Goal: Information Seeking & Learning: Compare options

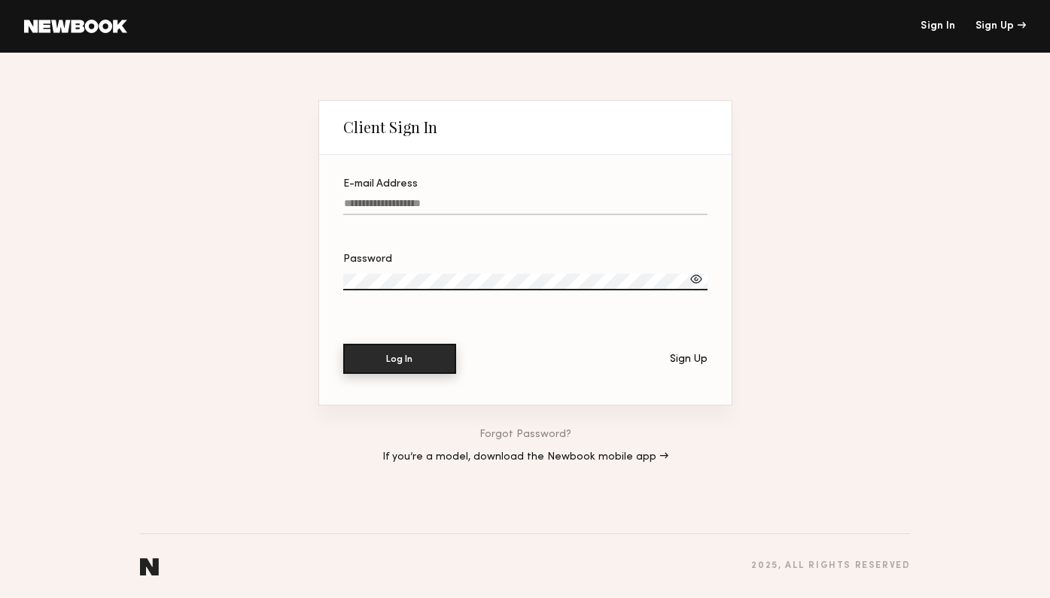
type input "**********"
click at [416, 364] on button "Log In" at bounding box center [399, 359] width 113 height 30
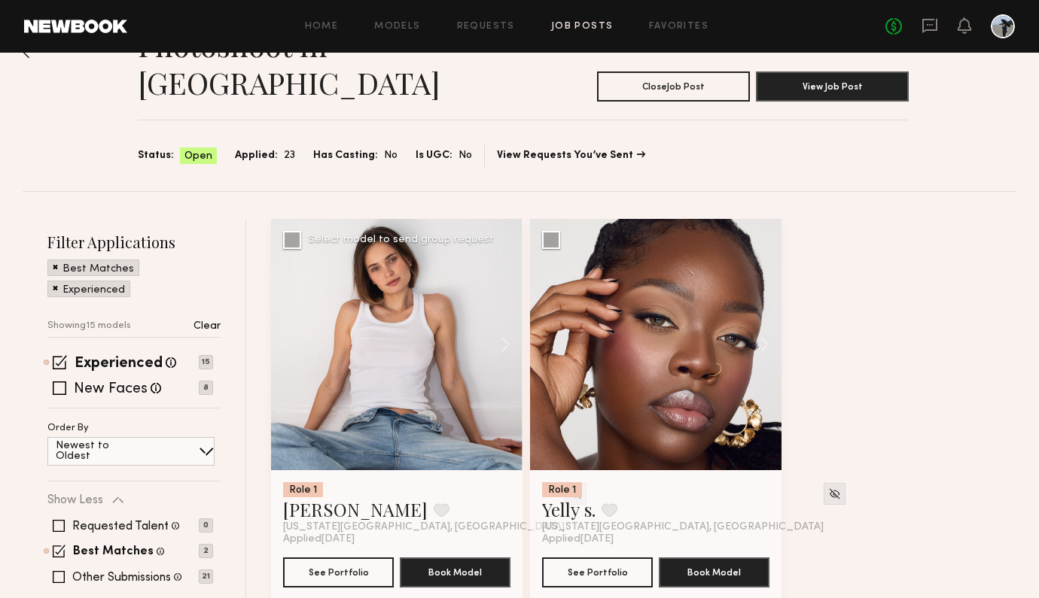
scroll to position [54, 0]
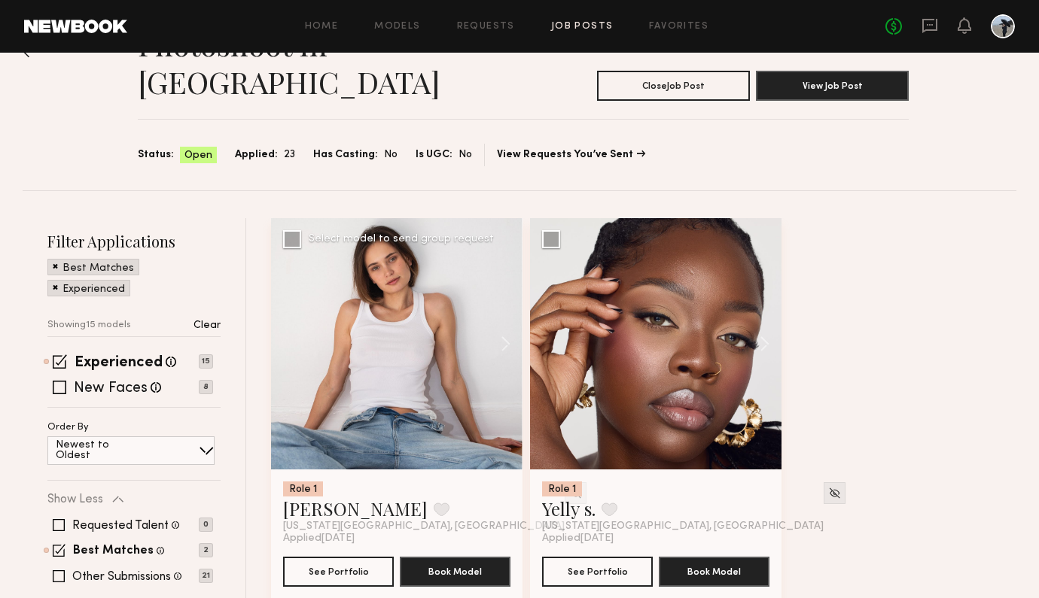
click at [400, 370] on div at bounding box center [396, 343] width 251 height 251
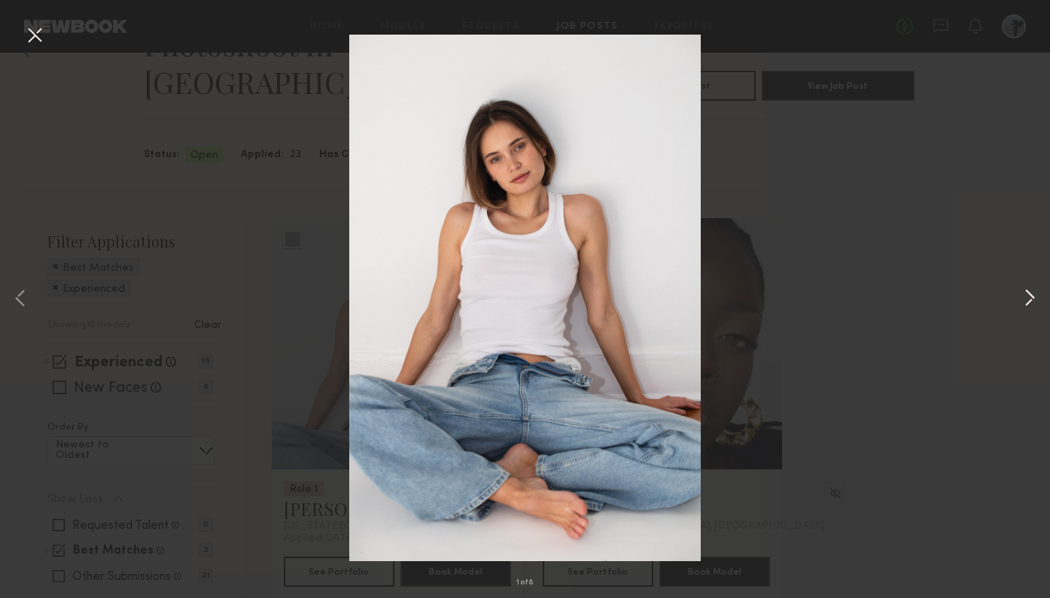
click at [1024, 298] on button at bounding box center [1030, 299] width 18 height 479
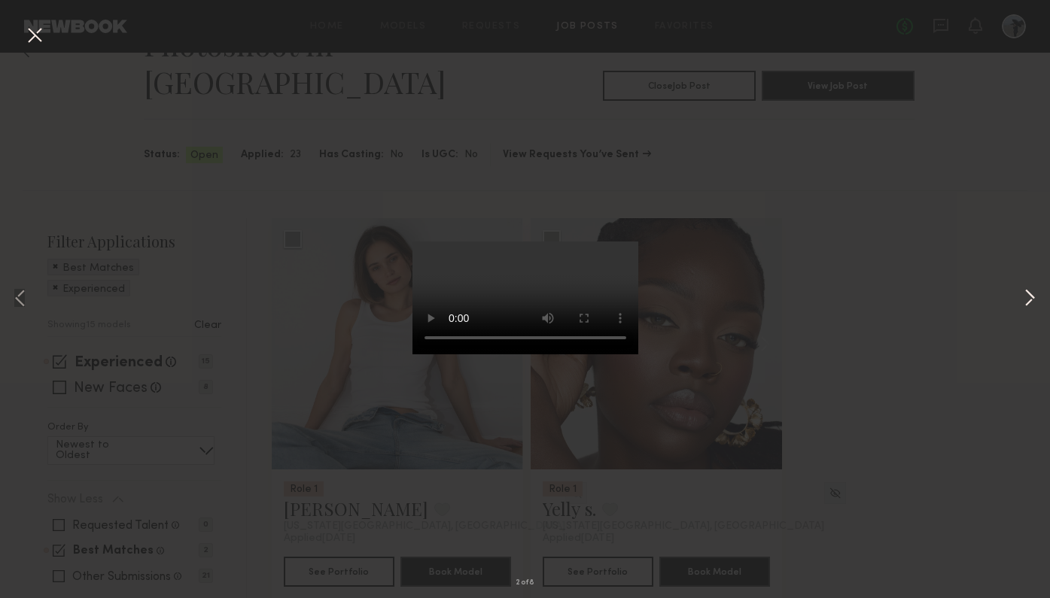
click at [1028, 303] on button at bounding box center [1030, 299] width 18 height 479
click at [1027, 298] on button at bounding box center [1030, 299] width 18 height 479
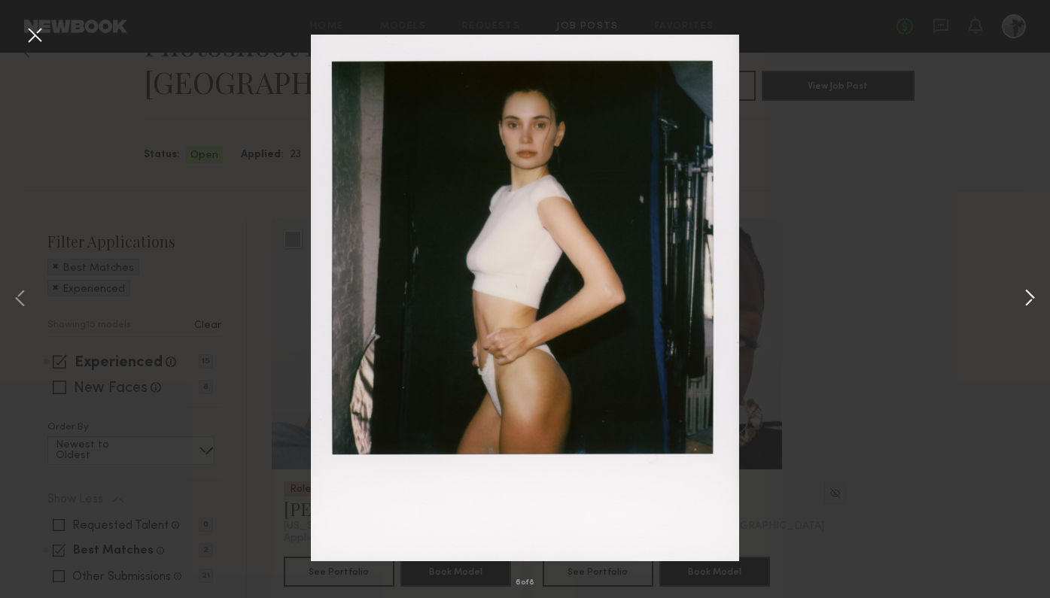
click at [1027, 298] on button at bounding box center [1030, 299] width 18 height 479
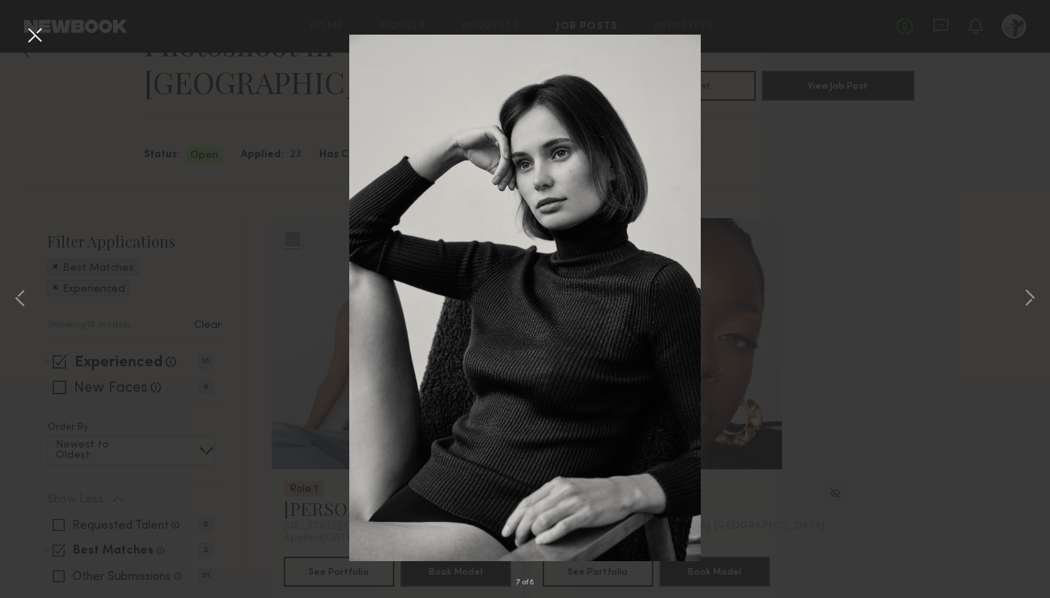
click at [36, 33] on button at bounding box center [35, 36] width 24 height 27
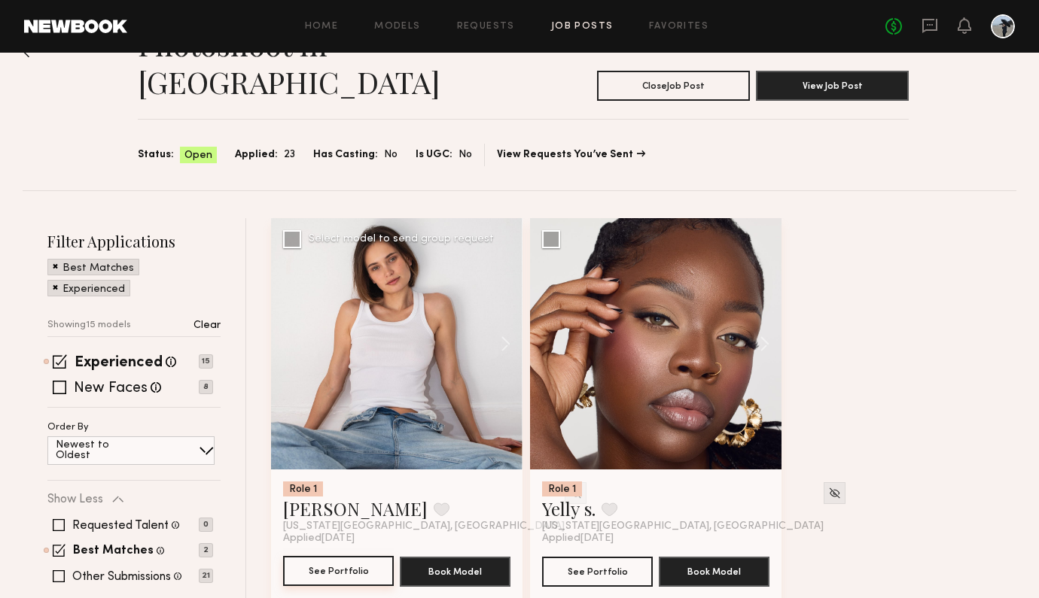
click at [349, 556] on button "See Portfolio" at bounding box center [338, 571] width 111 height 30
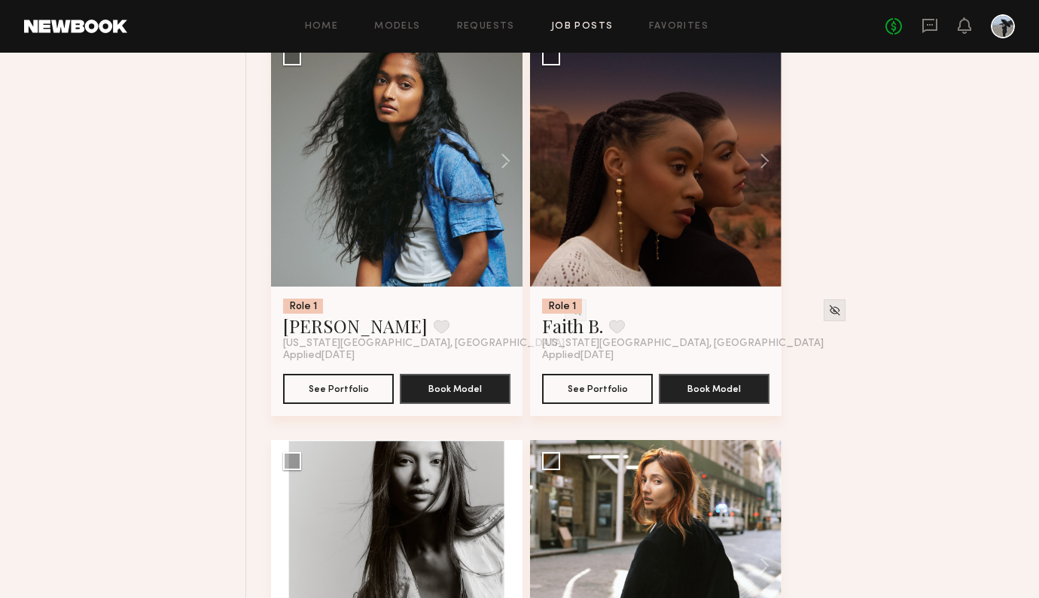
scroll to position [1194, 0]
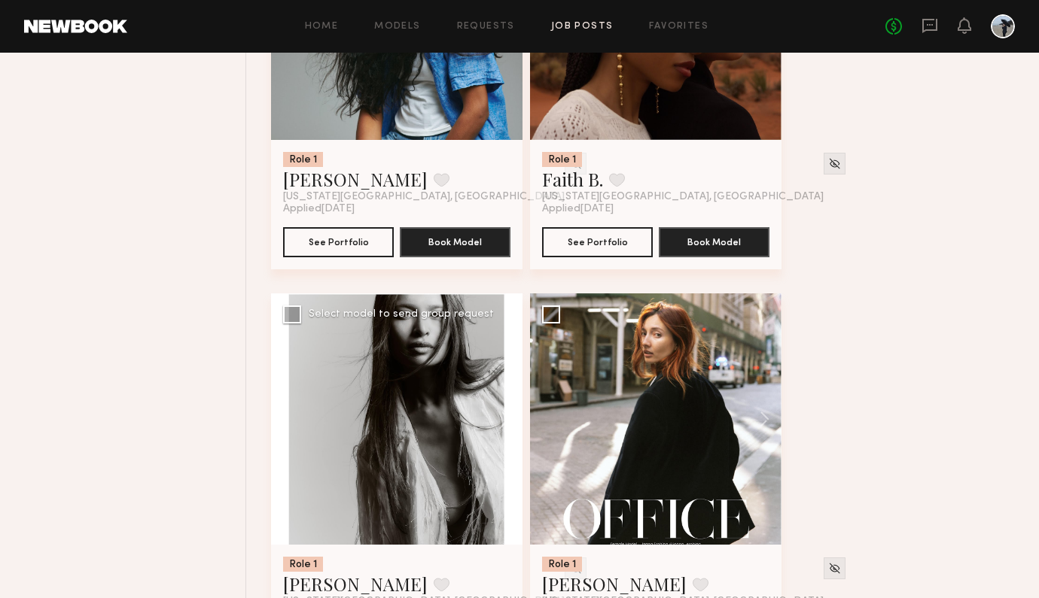
click at [419, 385] on div at bounding box center [396, 419] width 251 height 251
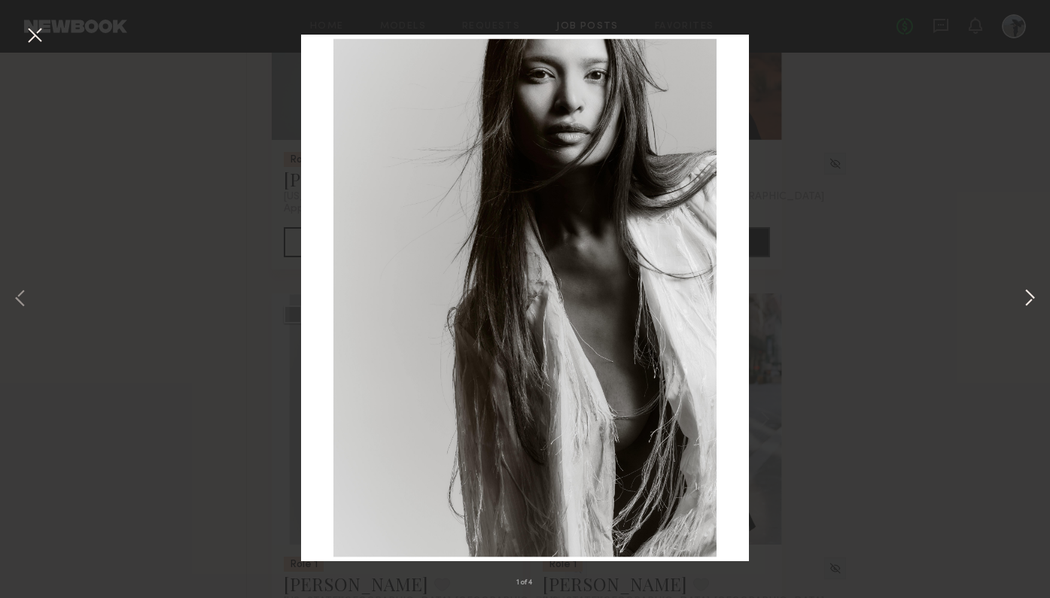
click at [1032, 299] on button at bounding box center [1030, 299] width 18 height 479
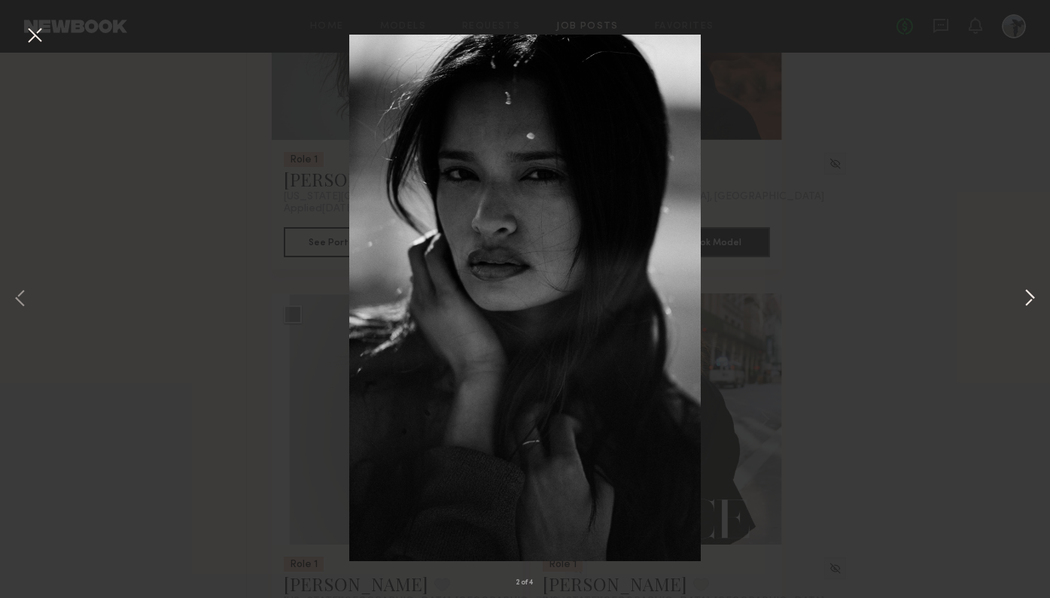
click at [1032, 299] on button at bounding box center [1030, 299] width 18 height 479
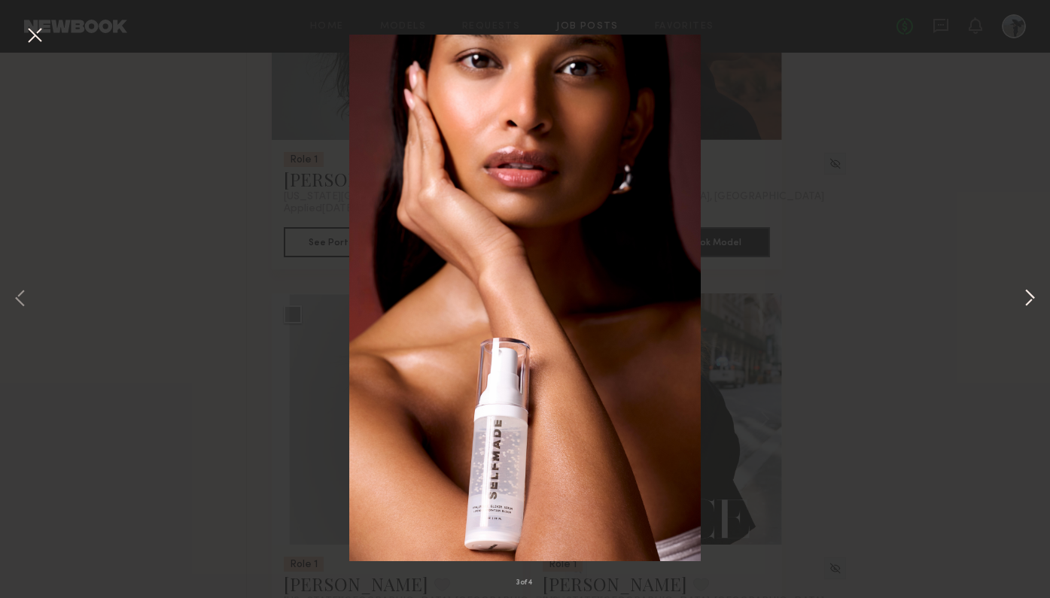
click at [1032, 299] on button at bounding box center [1030, 299] width 18 height 479
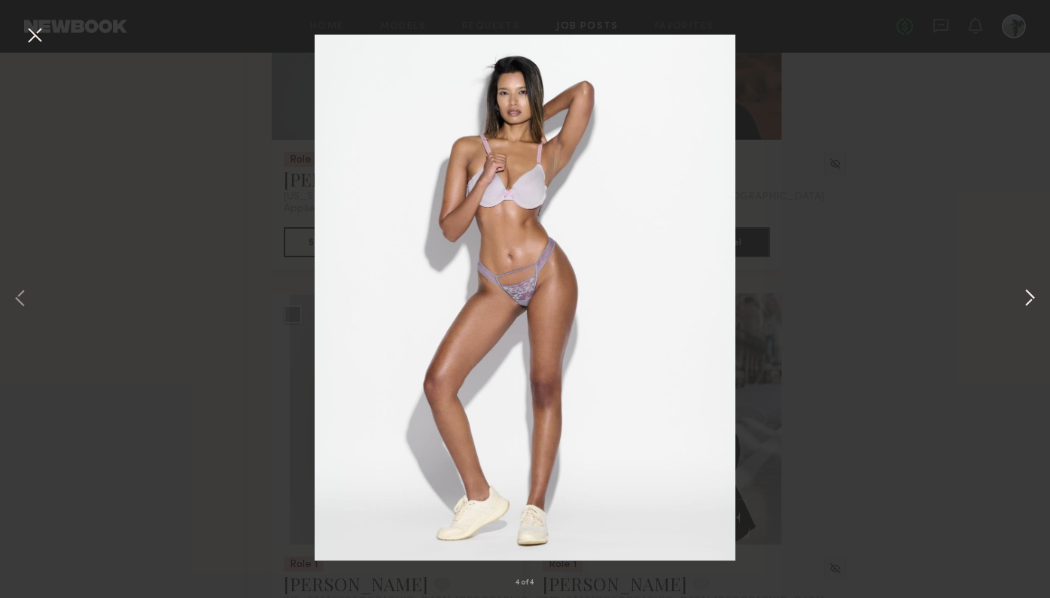
click at [1032, 299] on button at bounding box center [1030, 299] width 18 height 479
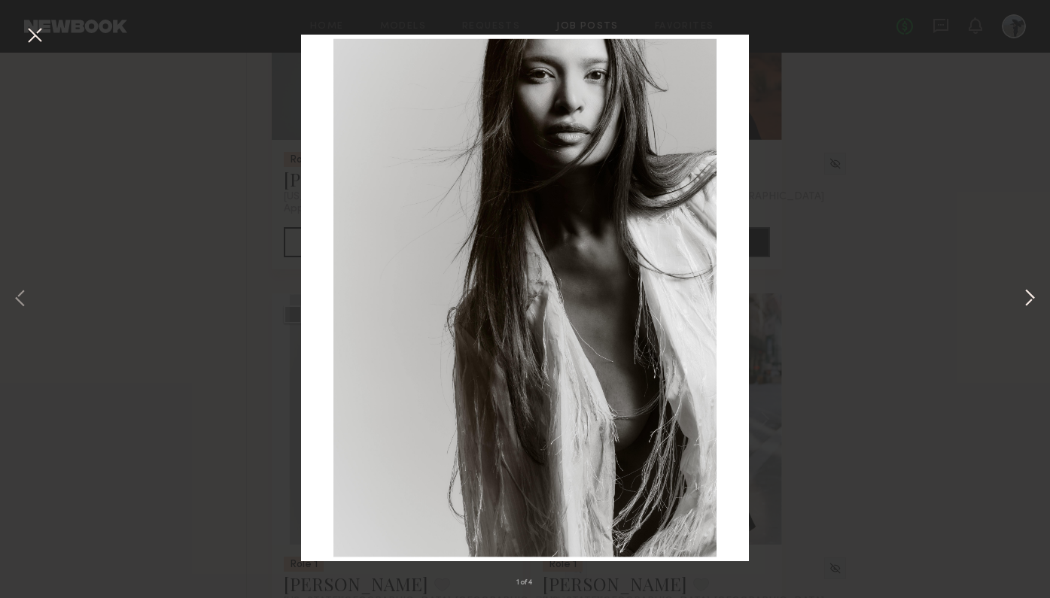
click at [1032, 299] on button at bounding box center [1030, 299] width 18 height 479
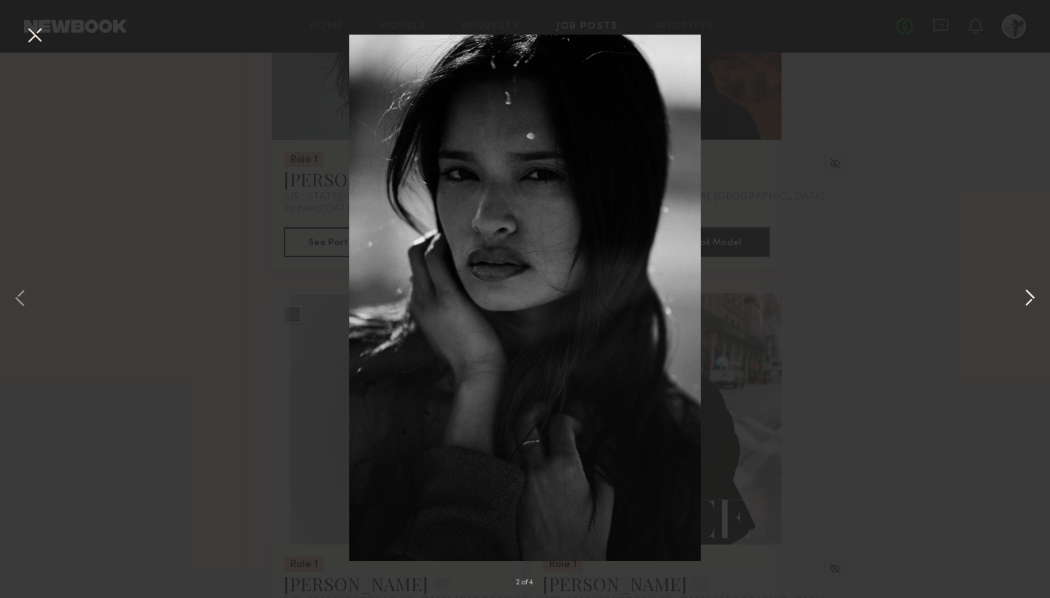
click at [1032, 299] on button at bounding box center [1030, 299] width 18 height 479
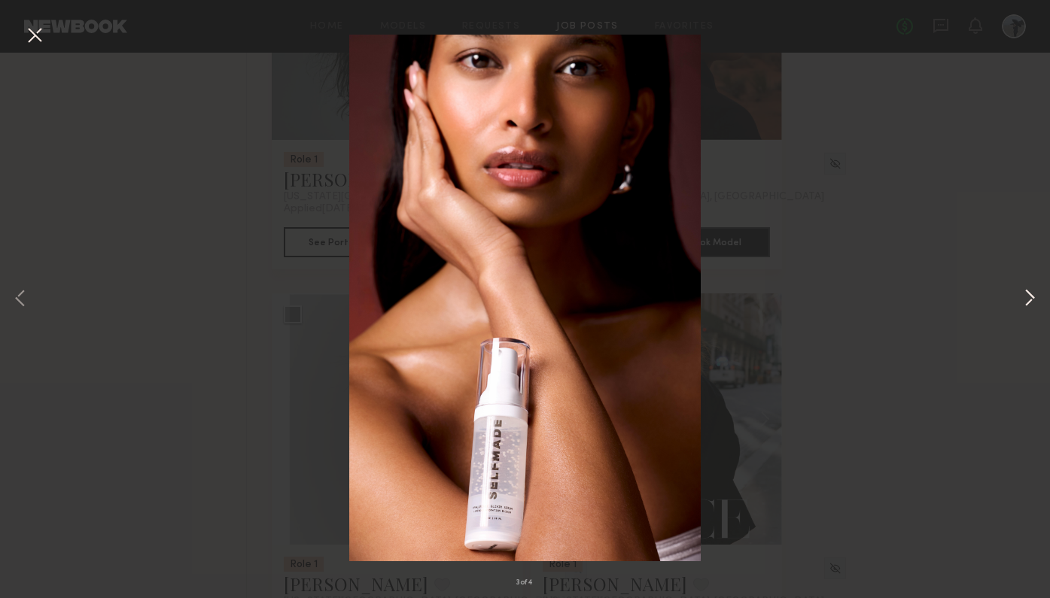
click at [1032, 299] on button at bounding box center [1030, 299] width 18 height 479
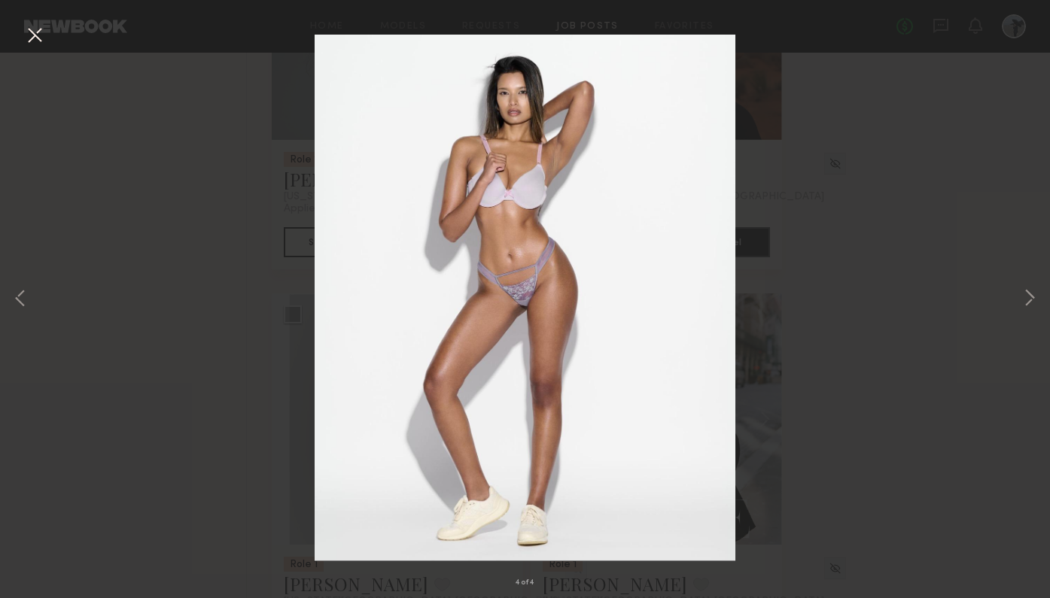
click at [35, 32] on button at bounding box center [35, 36] width 24 height 27
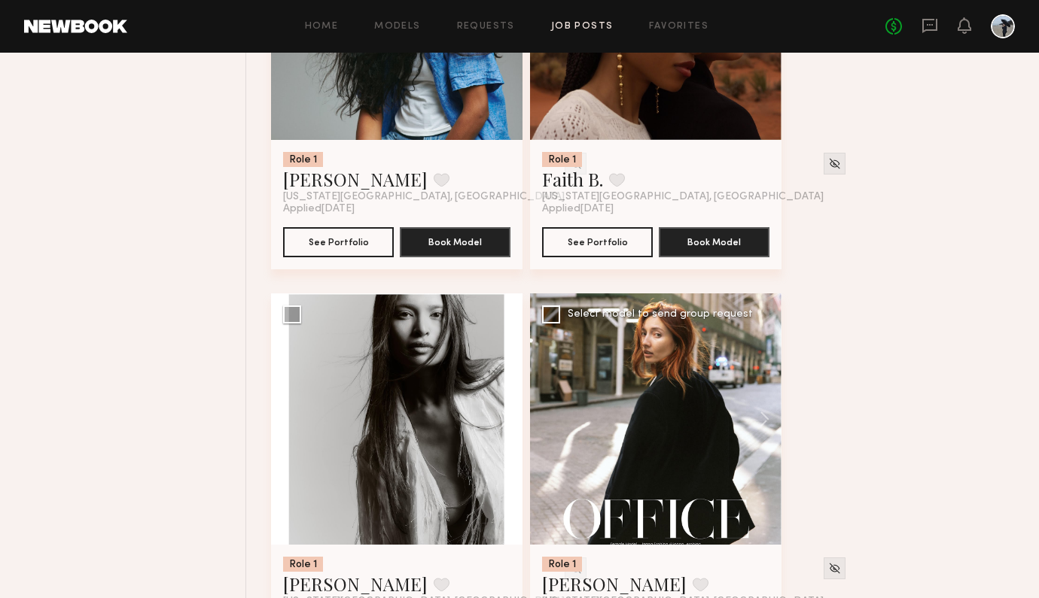
click at [617, 376] on div at bounding box center [655, 419] width 251 height 251
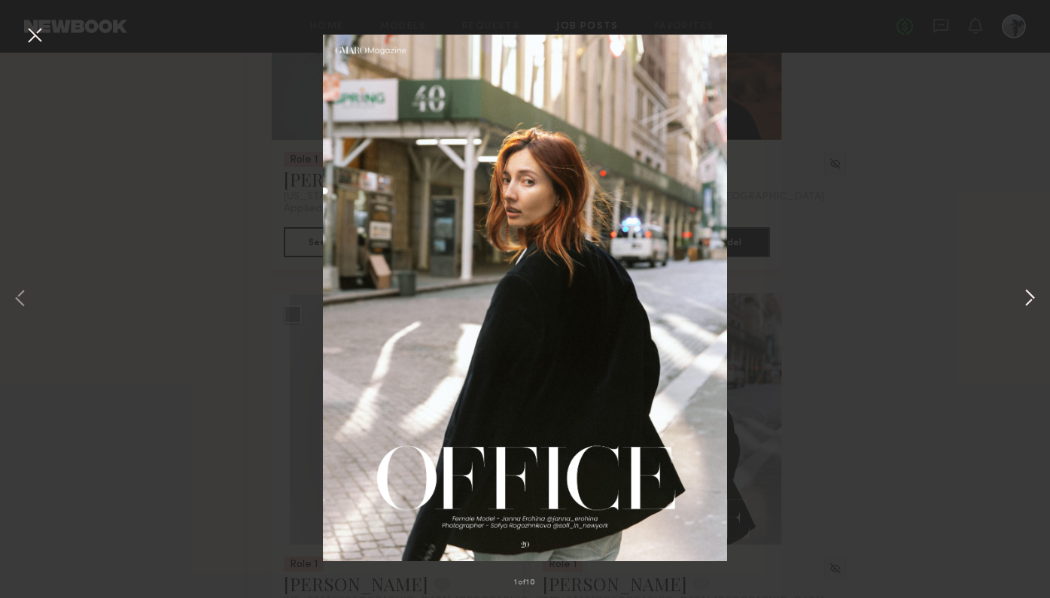
click at [1028, 303] on button at bounding box center [1030, 299] width 18 height 479
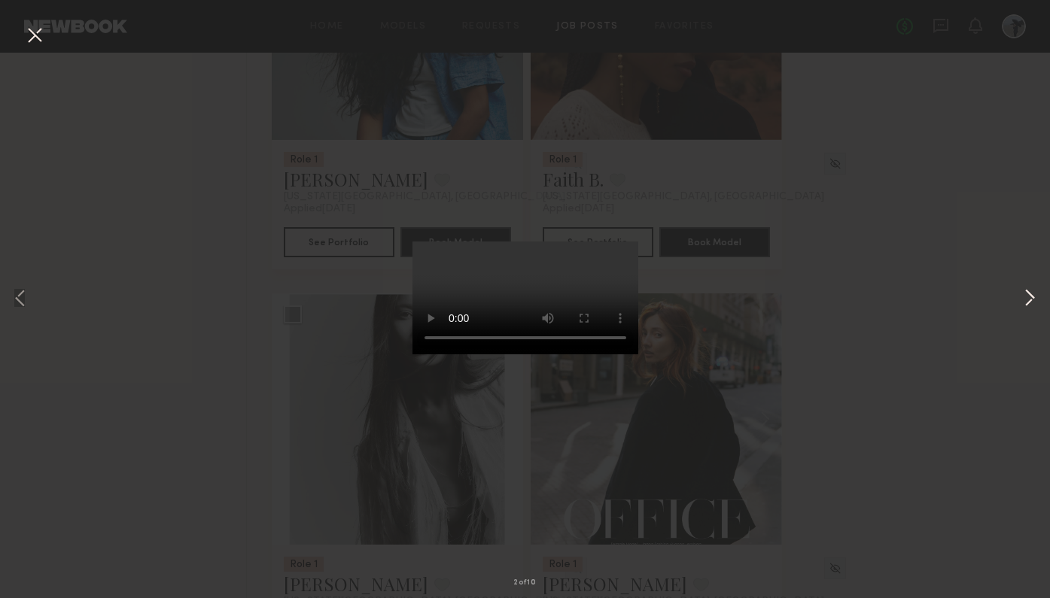
click at [1028, 303] on button at bounding box center [1030, 299] width 18 height 479
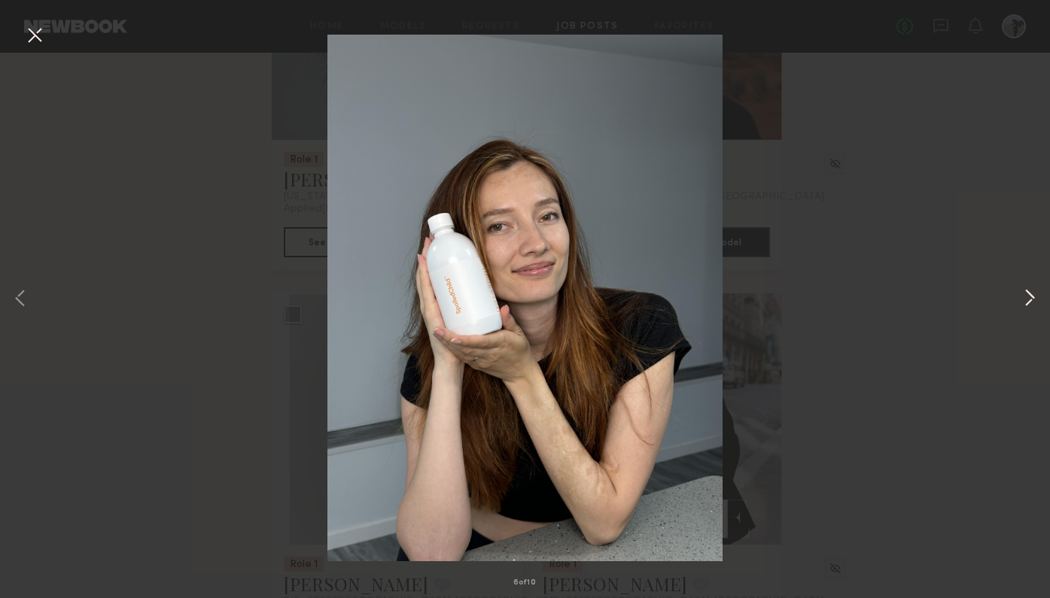
click at [1028, 303] on button at bounding box center [1030, 299] width 18 height 479
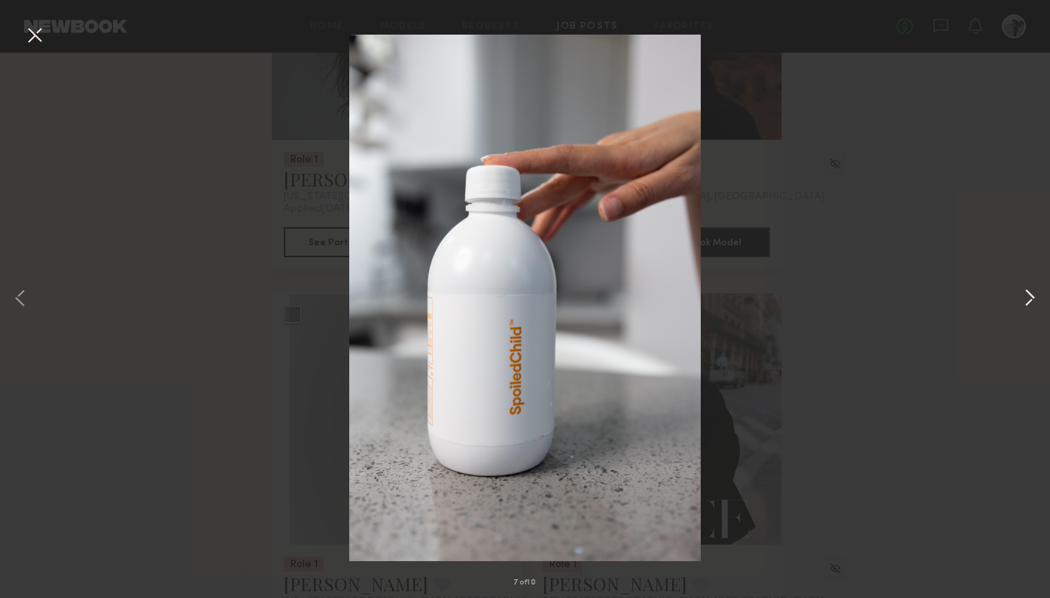
click at [1028, 303] on button at bounding box center [1030, 299] width 18 height 479
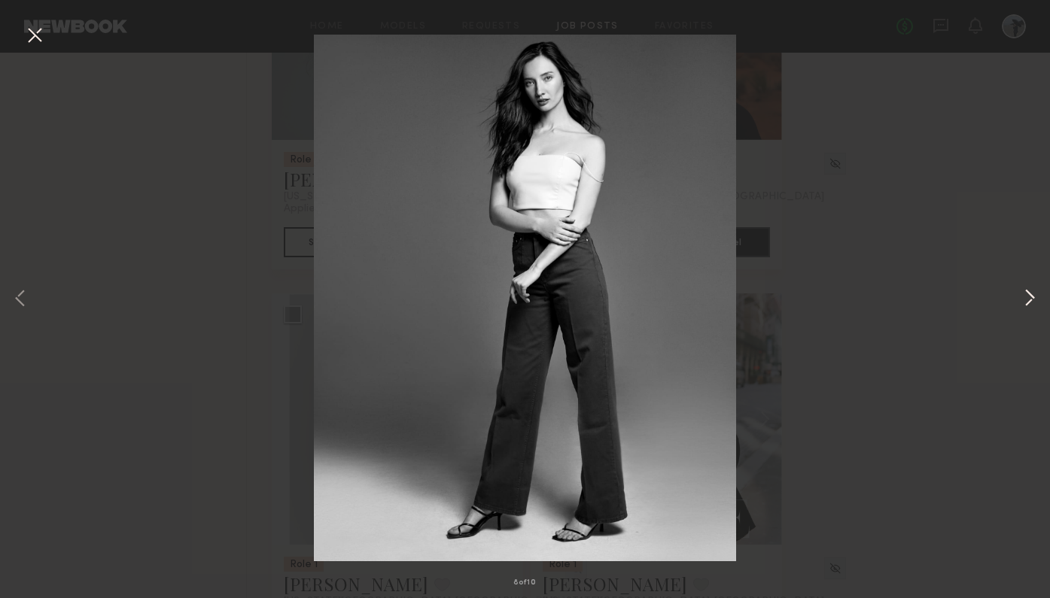
click at [1028, 303] on button at bounding box center [1030, 299] width 18 height 479
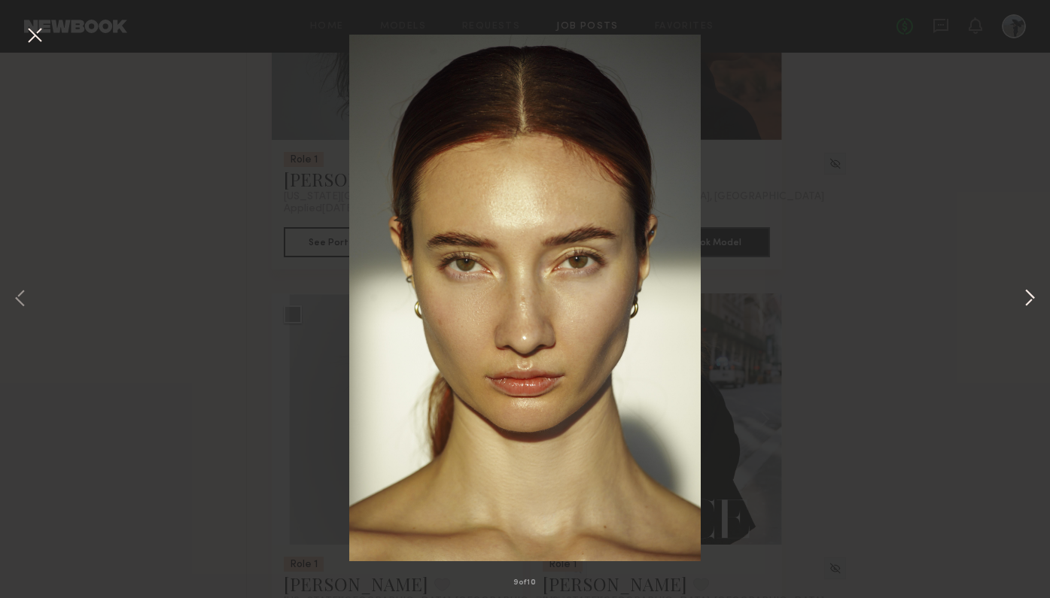
click at [1028, 303] on button at bounding box center [1030, 299] width 18 height 479
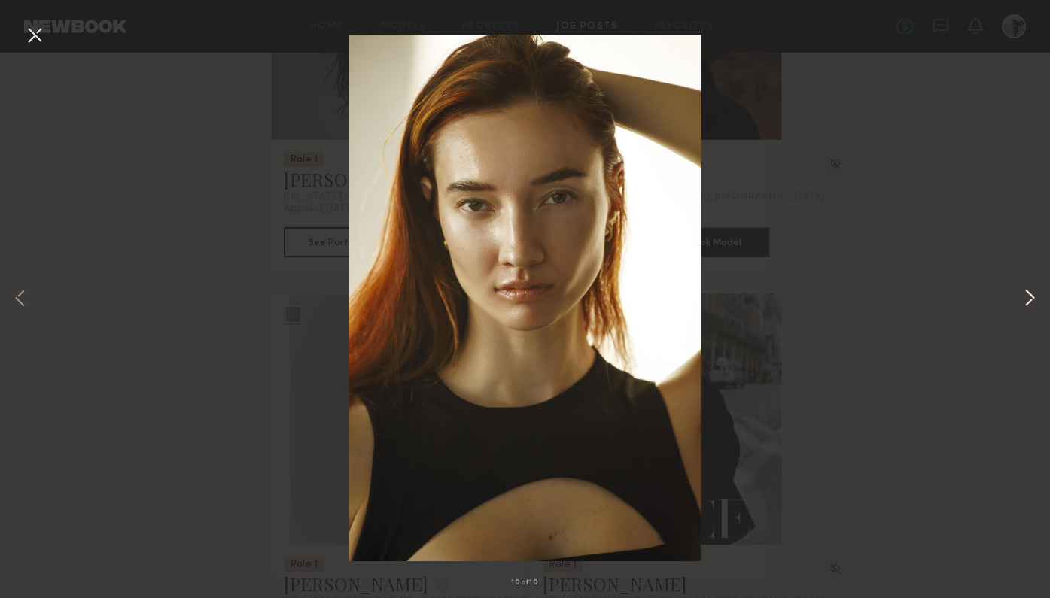
click at [1034, 294] on button at bounding box center [1030, 299] width 18 height 479
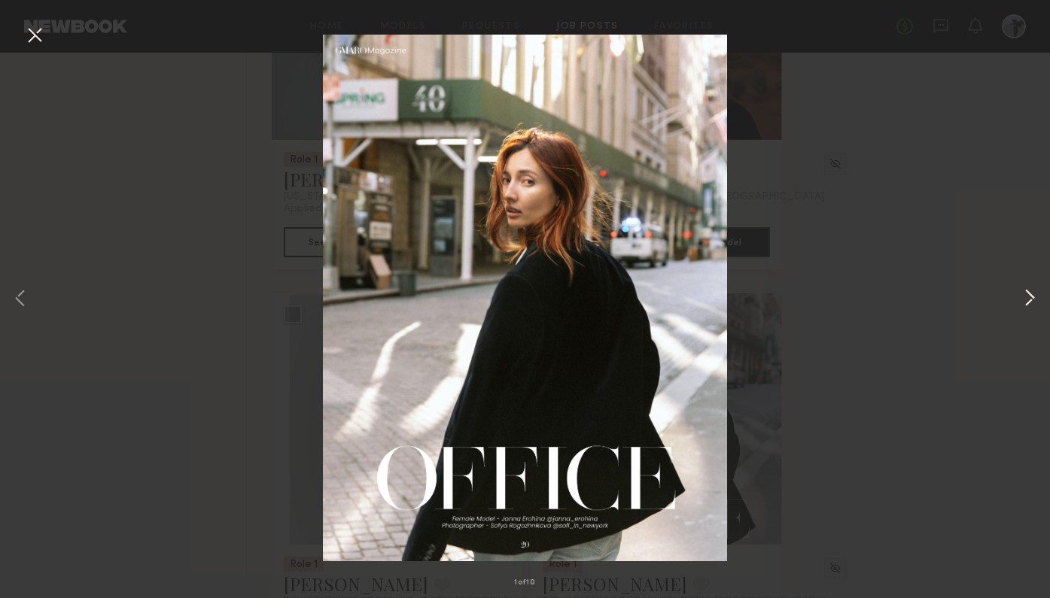
click at [1034, 294] on button at bounding box center [1030, 299] width 18 height 479
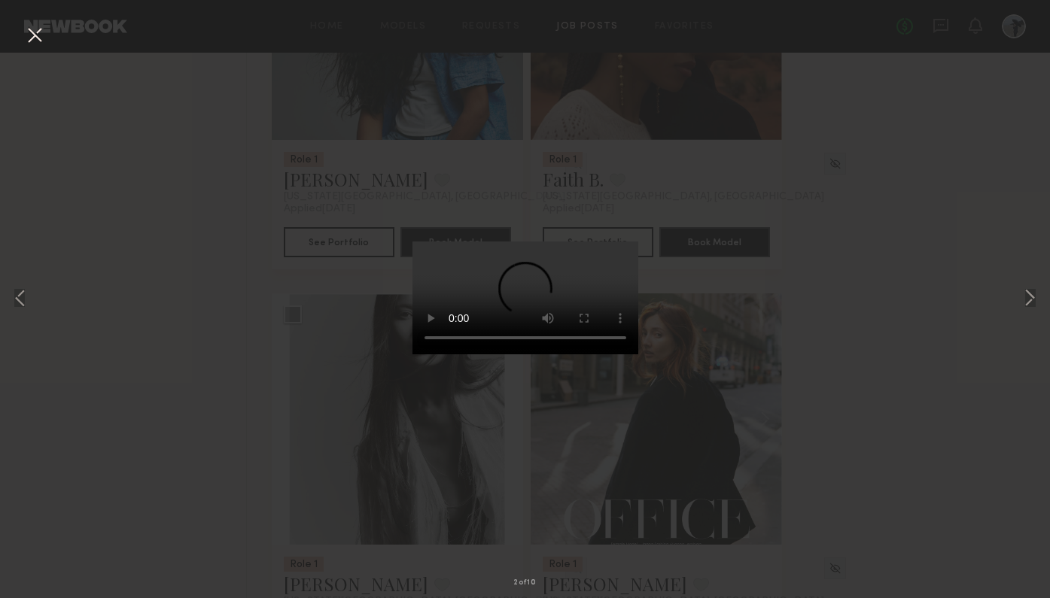
click at [33, 41] on button at bounding box center [35, 36] width 24 height 27
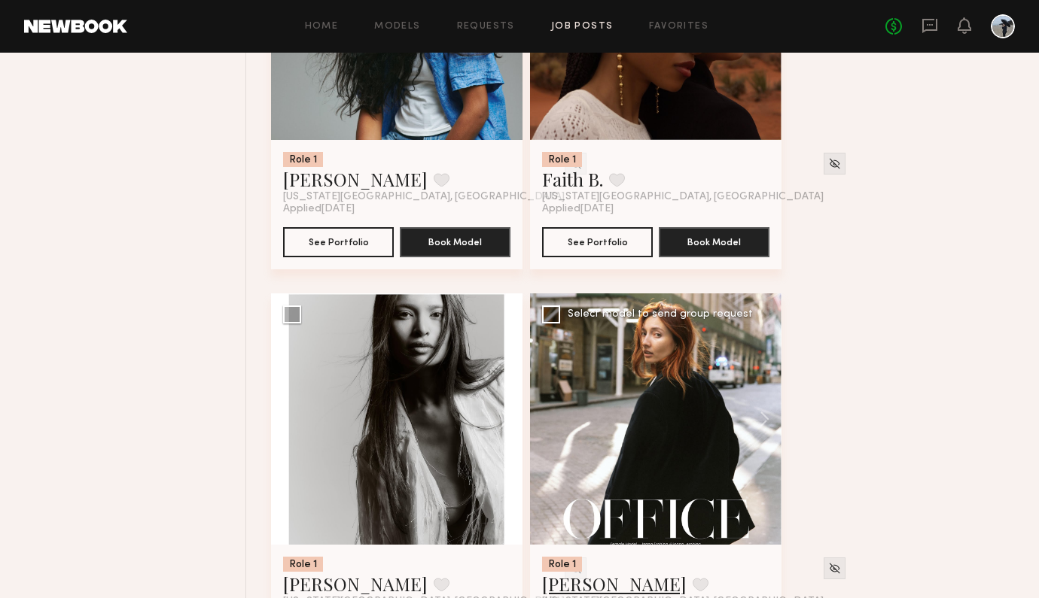
click at [571, 572] on link "Janna E." at bounding box center [614, 584] width 145 height 24
click at [314, 572] on link "Nikki K." at bounding box center [355, 584] width 145 height 24
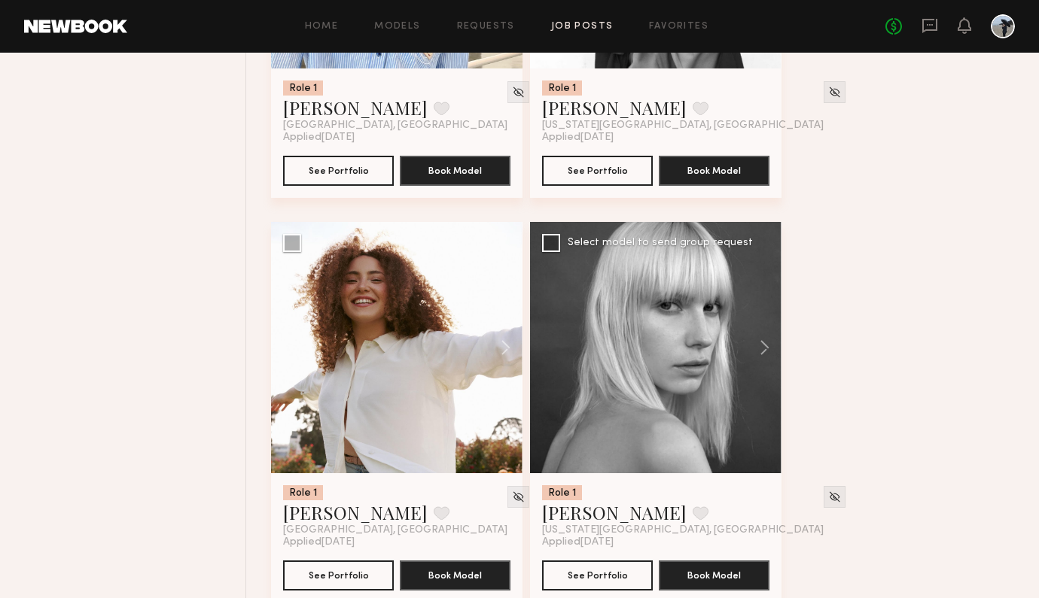
scroll to position [2492, 0]
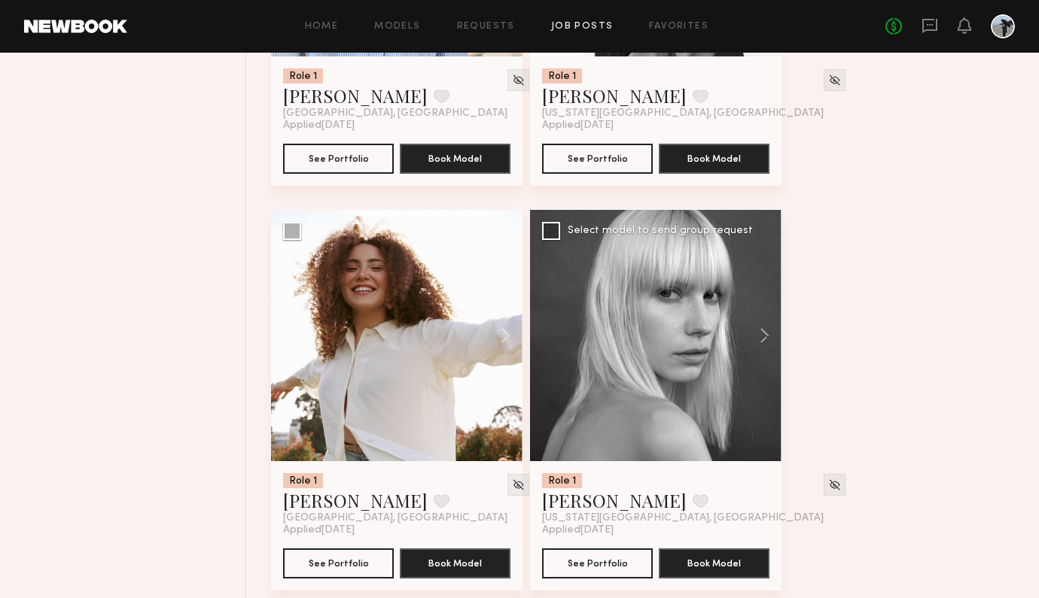
click at [654, 386] on div at bounding box center [655, 335] width 251 height 251
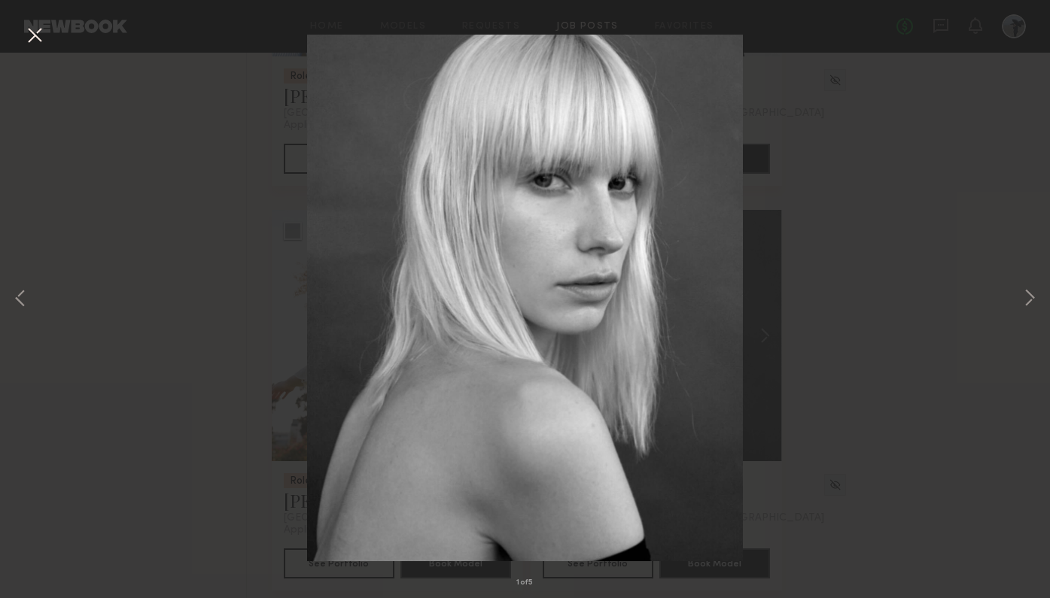
click at [29, 28] on button at bounding box center [35, 36] width 24 height 27
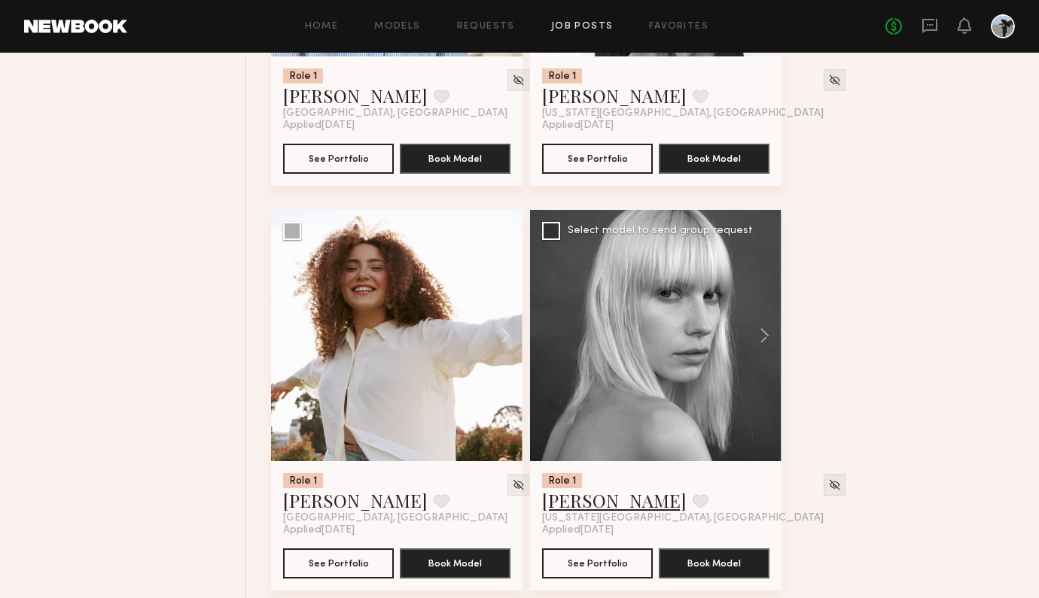
click at [577, 488] on link "Anna E." at bounding box center [614, 500] width 145 height 24
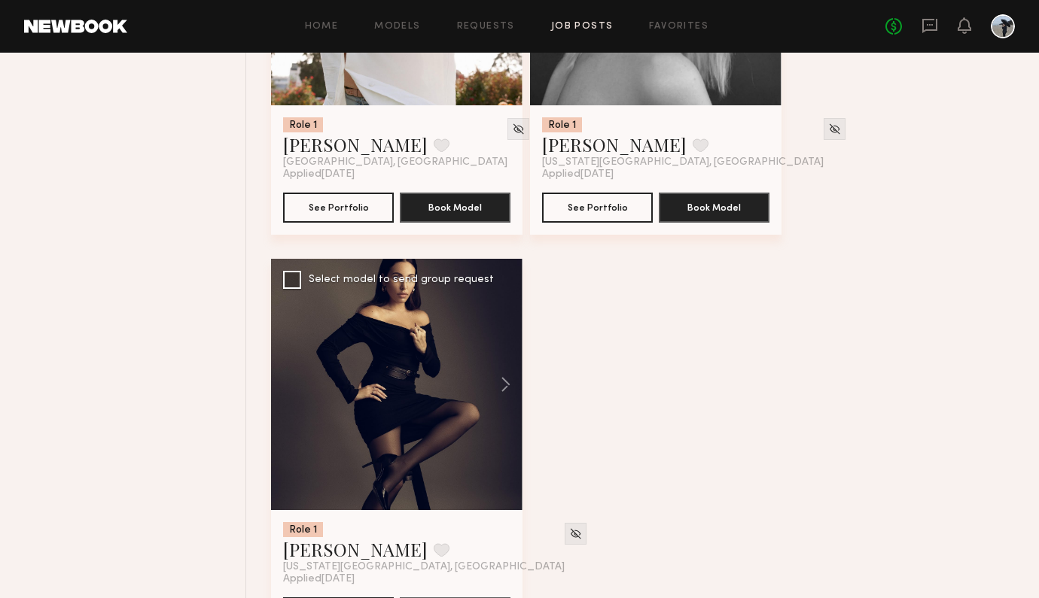
scroll to position [2883, 0]
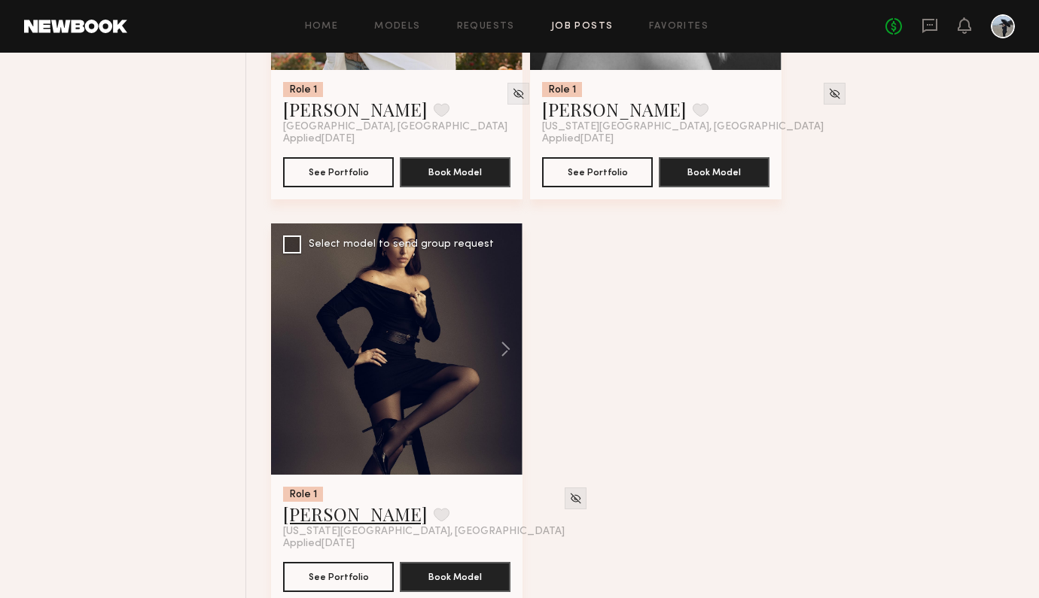
click at [336, 502] on link "Ramona E." at bounding box center [355, 514] width 145 height 24
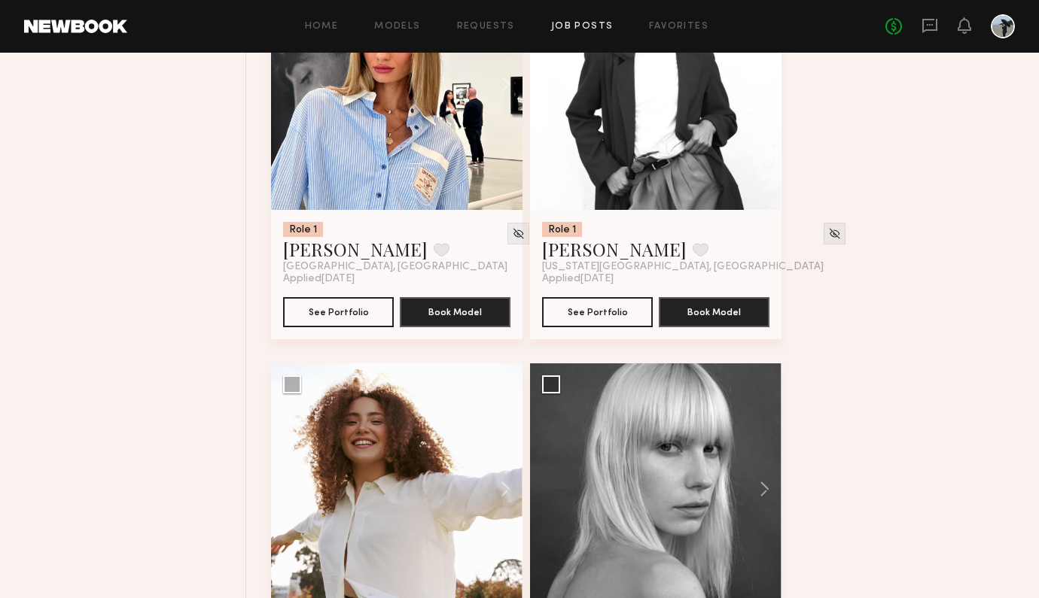
scroll to position [2086, 0]
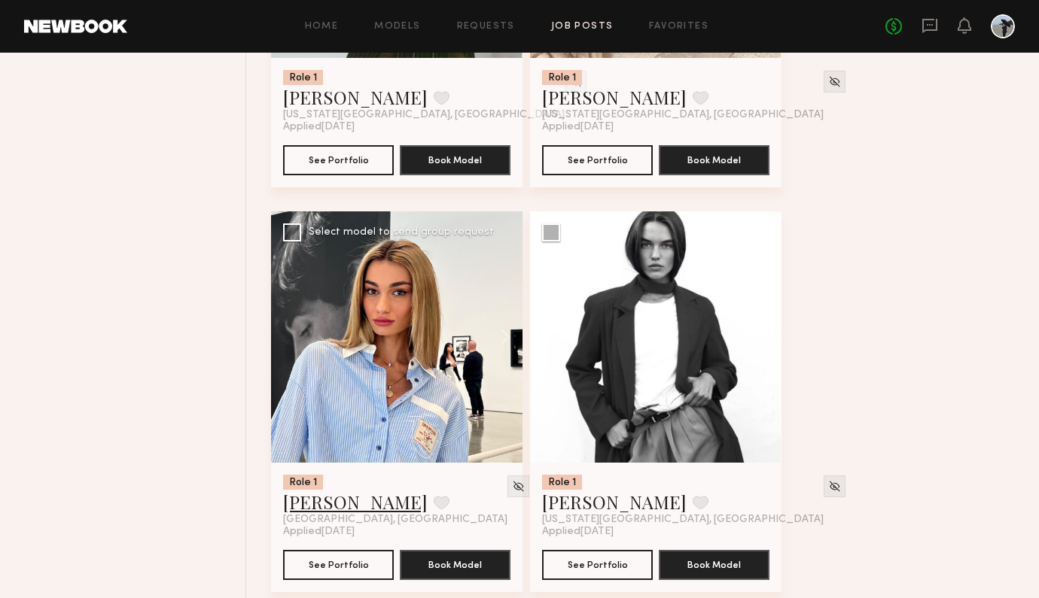
click at [326, 490] on link "Arpine D." at bounding box center [355, 502] width 145 height 24
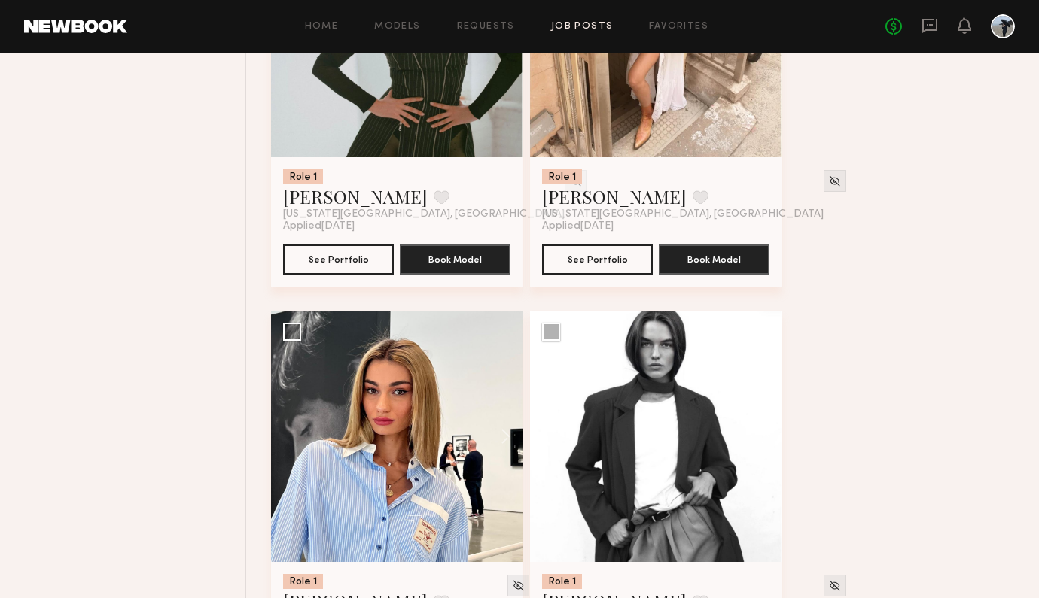
scroll to position [2102, 0]
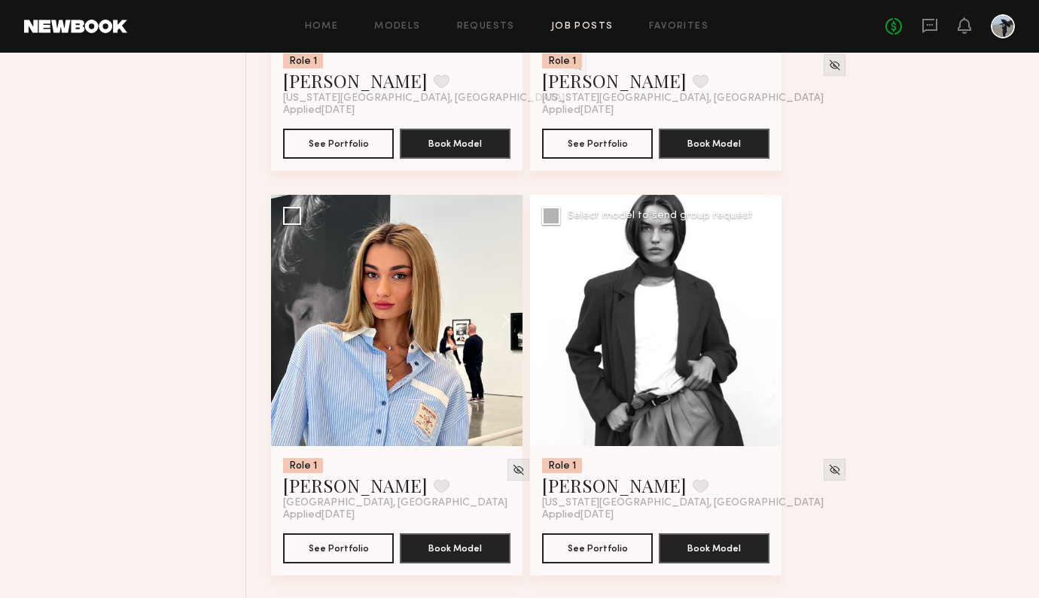
click at [639, 345] on div at bounding box center [655, 320] width 251 height 251
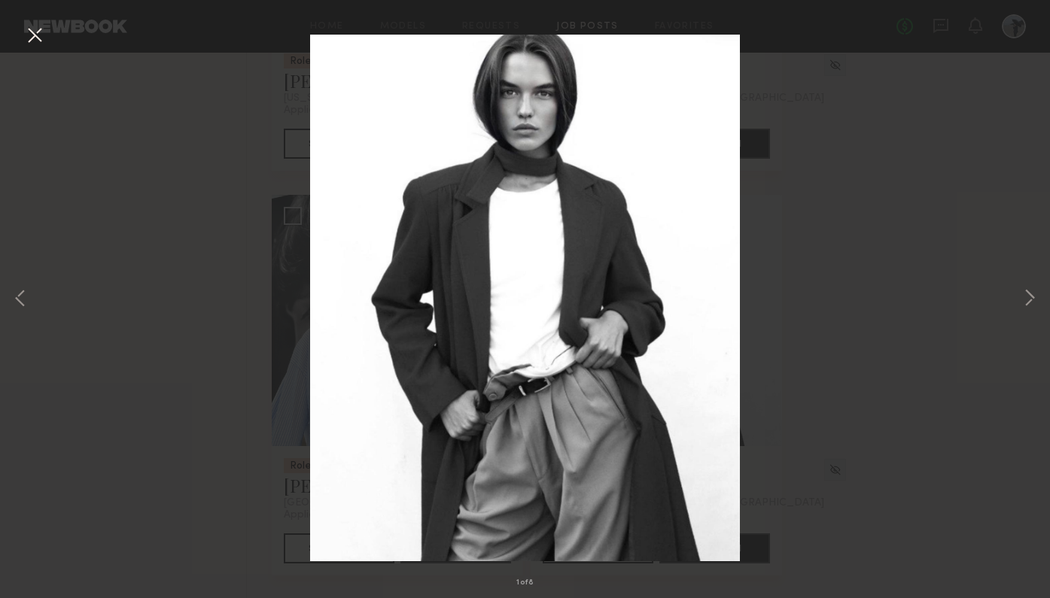
click at [30, 31] on button at bounding box center [35, 36] width 24 height 27
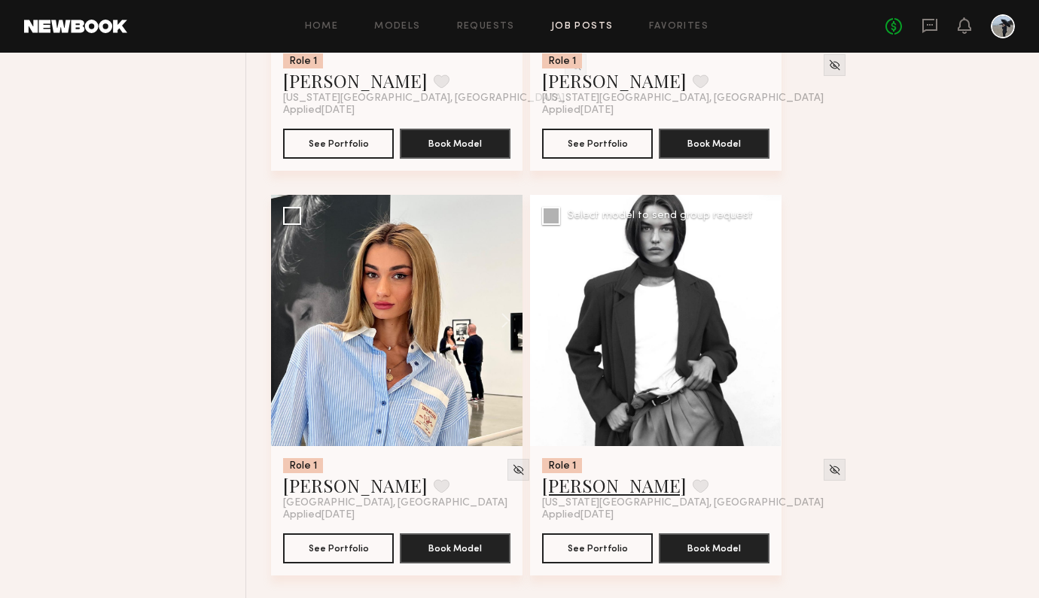
click at [573, 473] on link "Delaney P." at bounding box center [614, 485] width 145 height 24
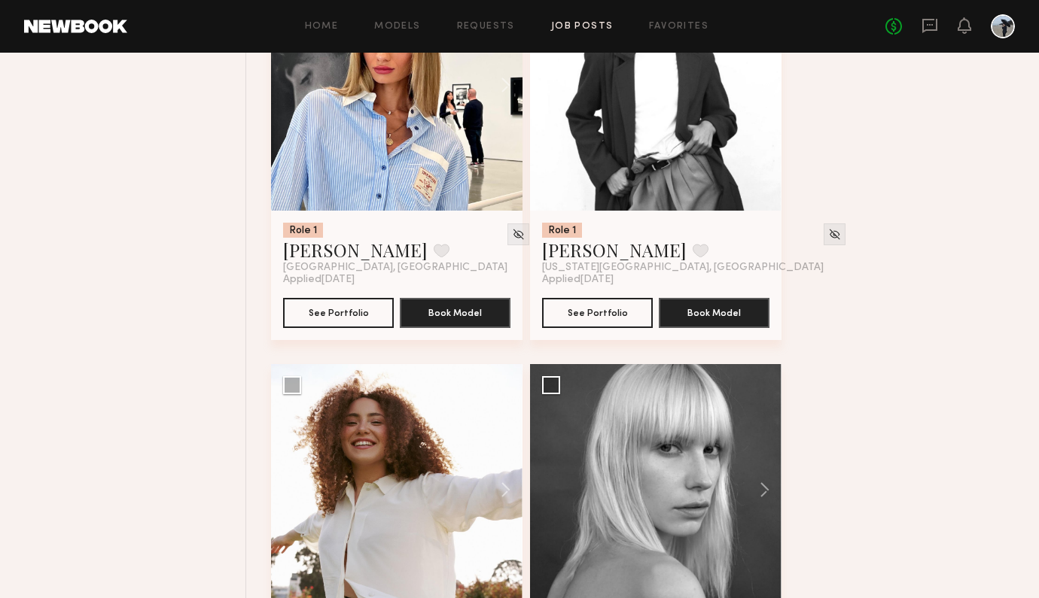
scroll to position [2597, 0]
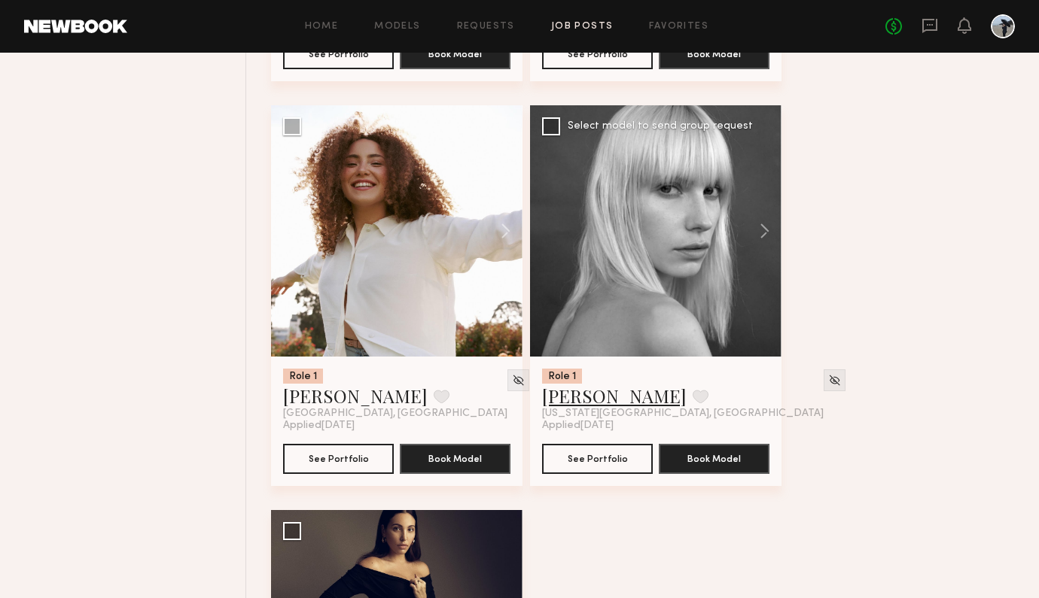
click at [584, 384] on link "Anna E." at bounding box center [614, 396] width 145 height 24
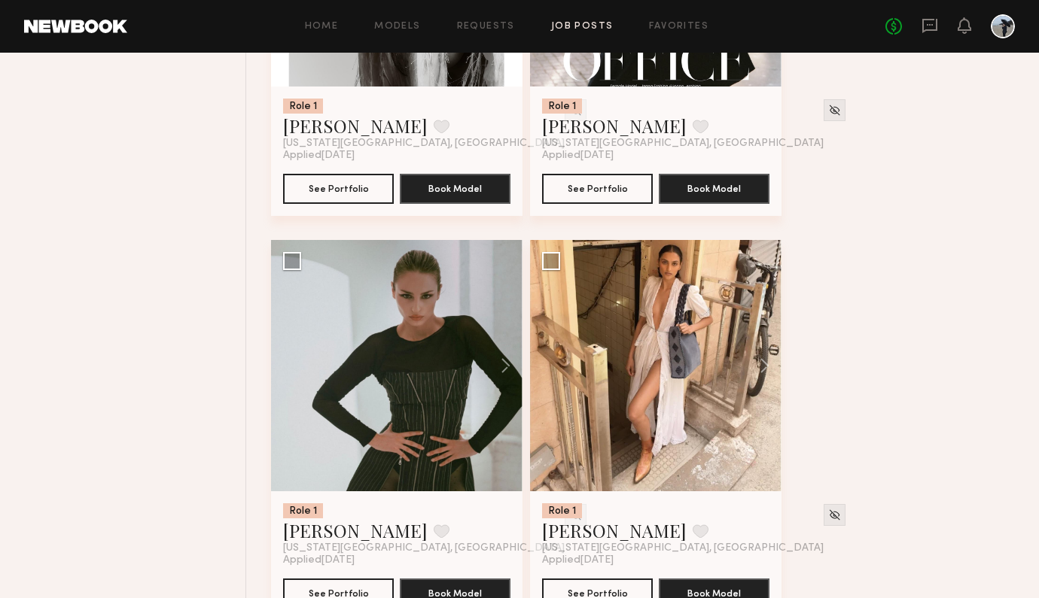
scroll to position [1623, 0]
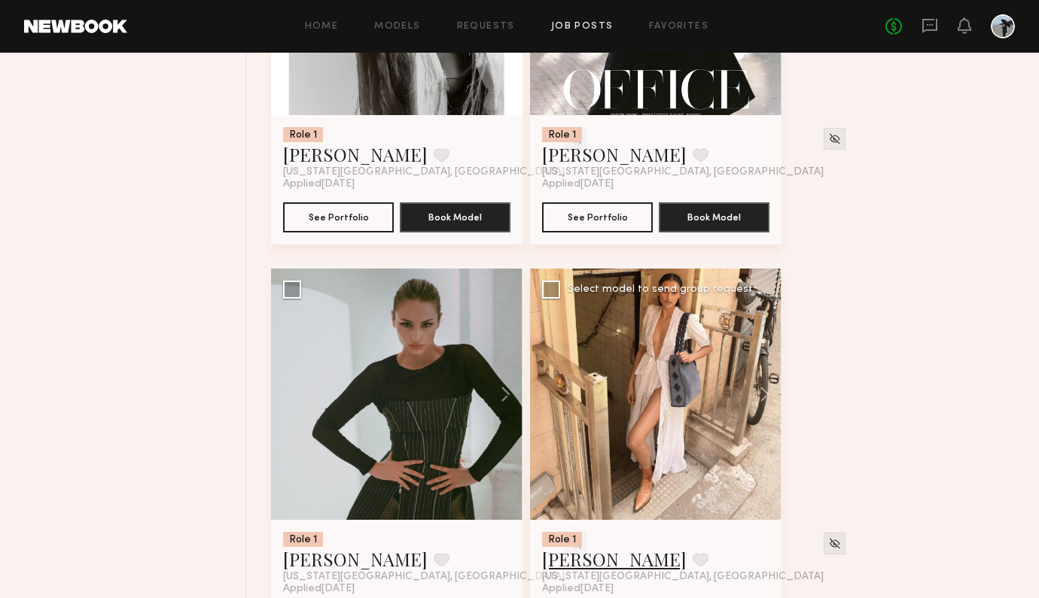
click at [577, 547] on link "Slesha P." at bounding box center [614, 559] width 145 height 24
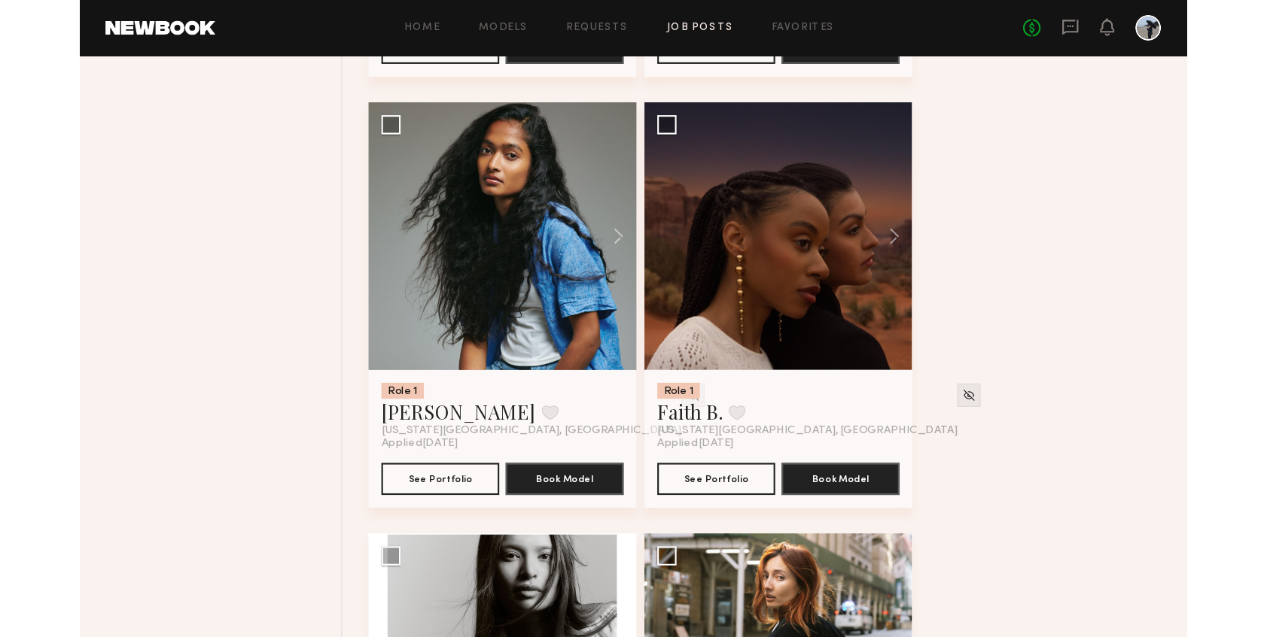
scroll to position [0, 0]
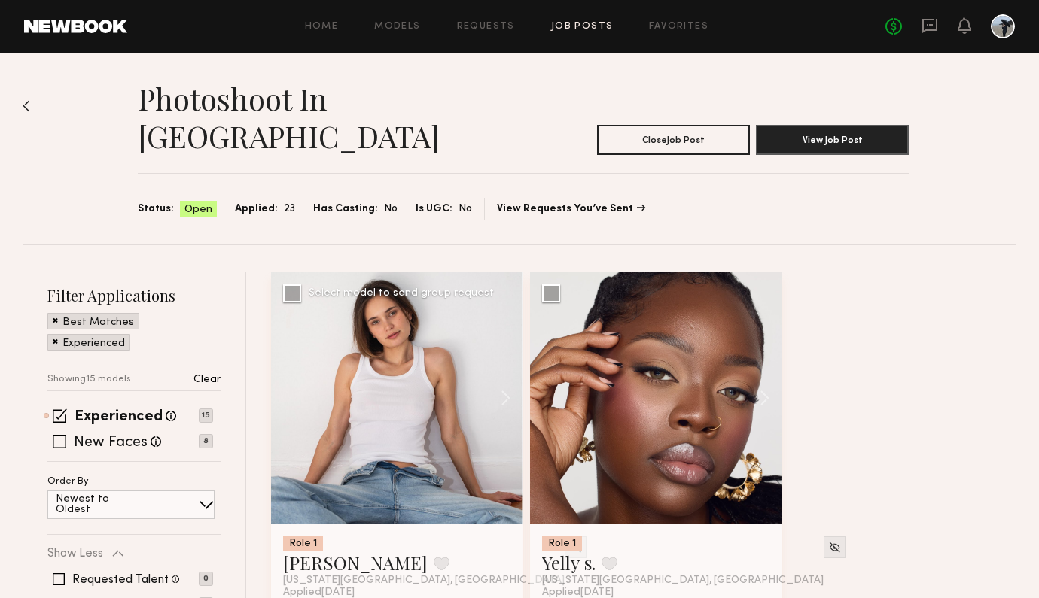
click at [374, 378] on div at bounding box center [396, 397] width 251 height 251
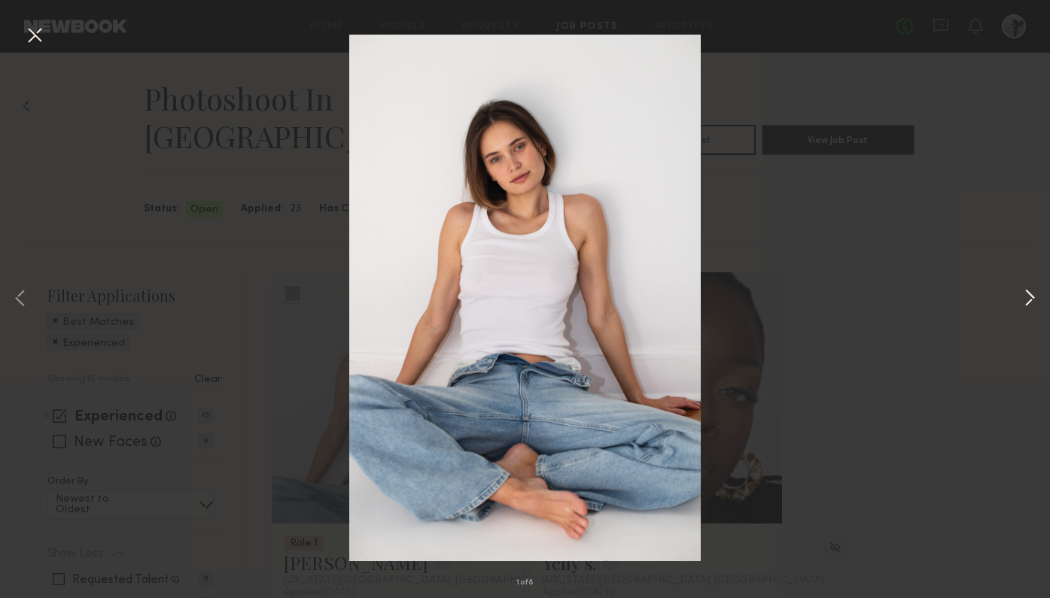
click at [1027, 302] on button at bounding box center [1030, 299] width 18 height 479
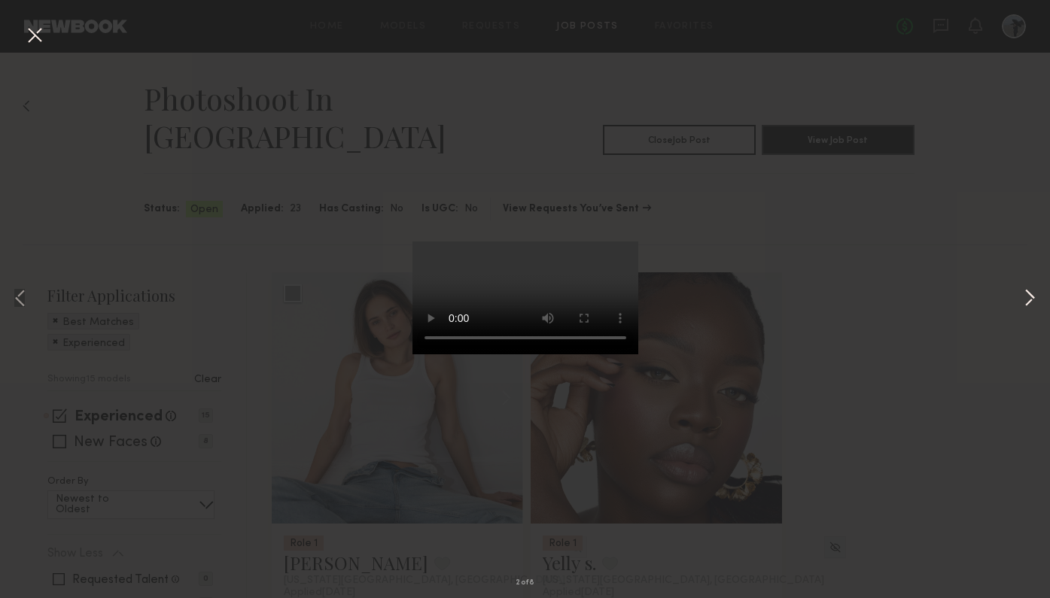
click at [1027, 300] on button at bounding box center [1030, 299] width 18 height 479
click at [1027, 301] on button at bounding box center [1030, 299] width 18 height 479
click at [1028, 296] on button at bounding box center [1030, 299] width 18 height 479
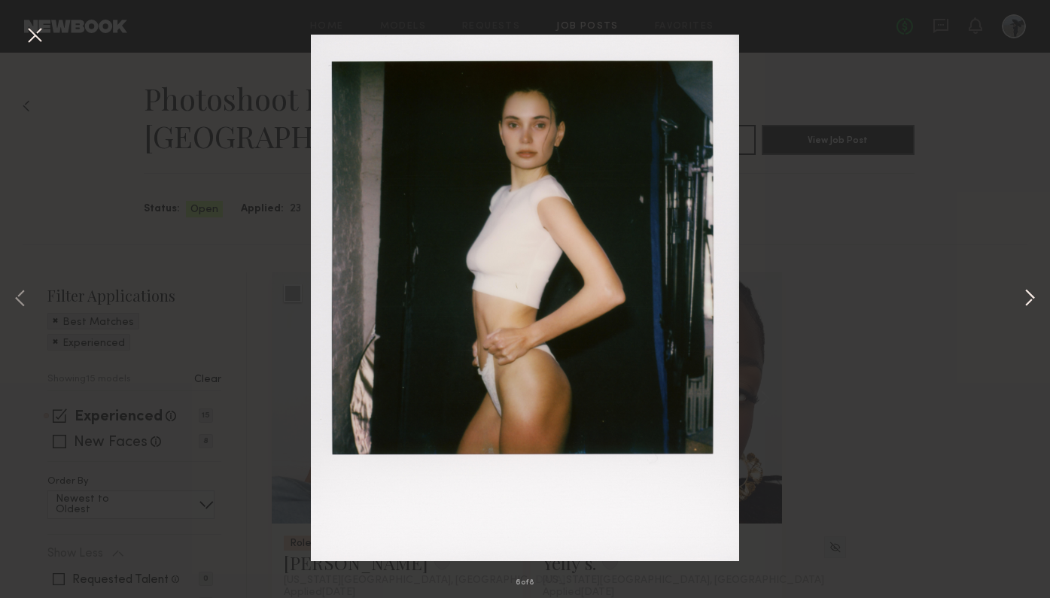
click at [1028, 296] on button at bounding box center [1030, 299] width 18 height 479
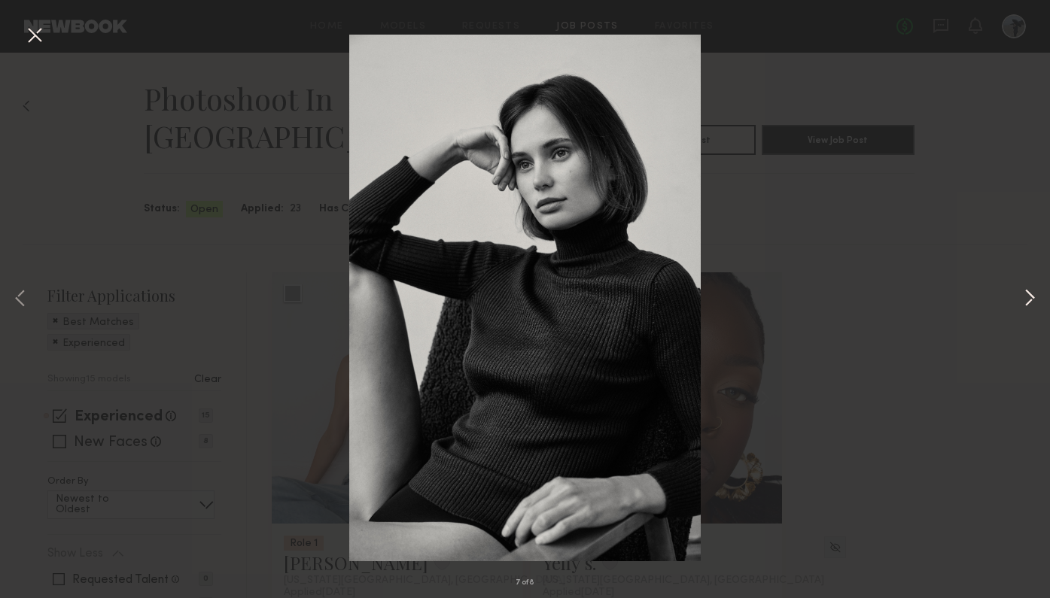
click at [1028, 296] on button at bounding box center [1030, 299] width 18 height 479
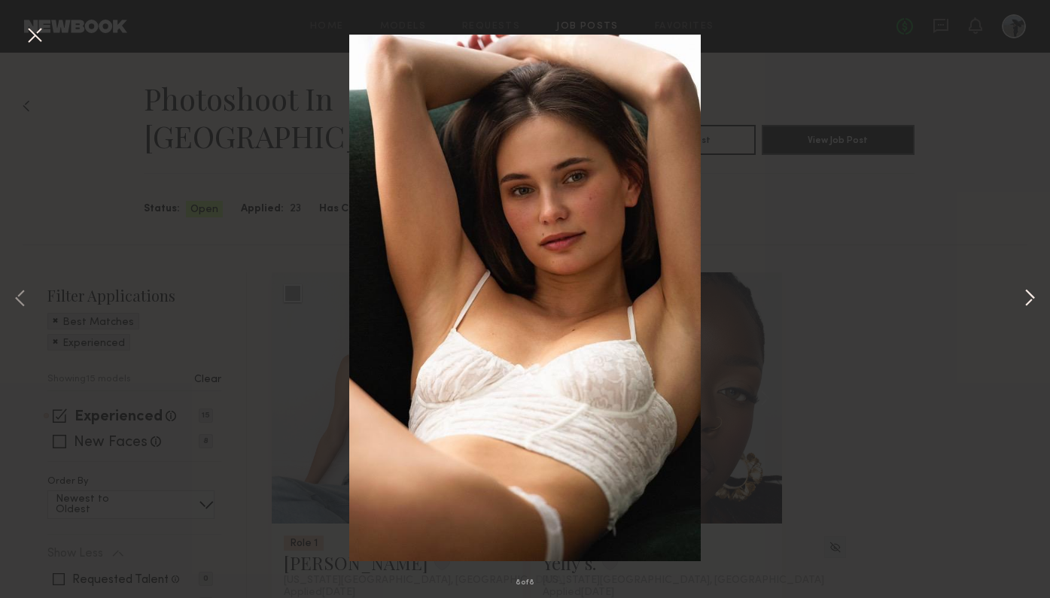
click at [1028, 296] on button at bounding box center [1030, 299] width 18 height 479
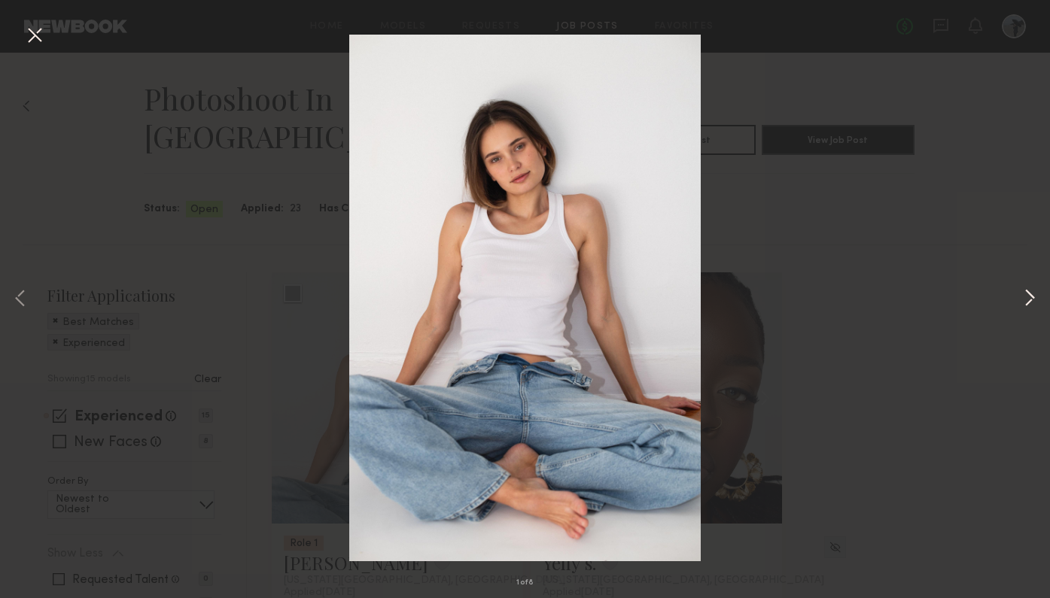
click at [1028, 296] on button at bounding box center [1030, 299] width 18 height 479
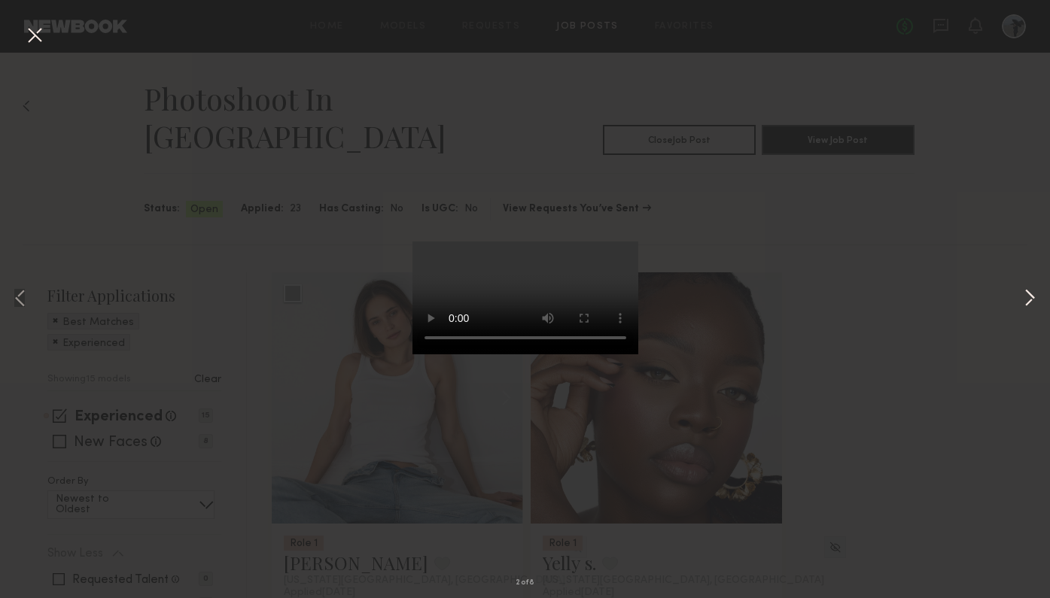
click at [1028, 296] on button at bounding box center [1030, 299] width 18 height 479
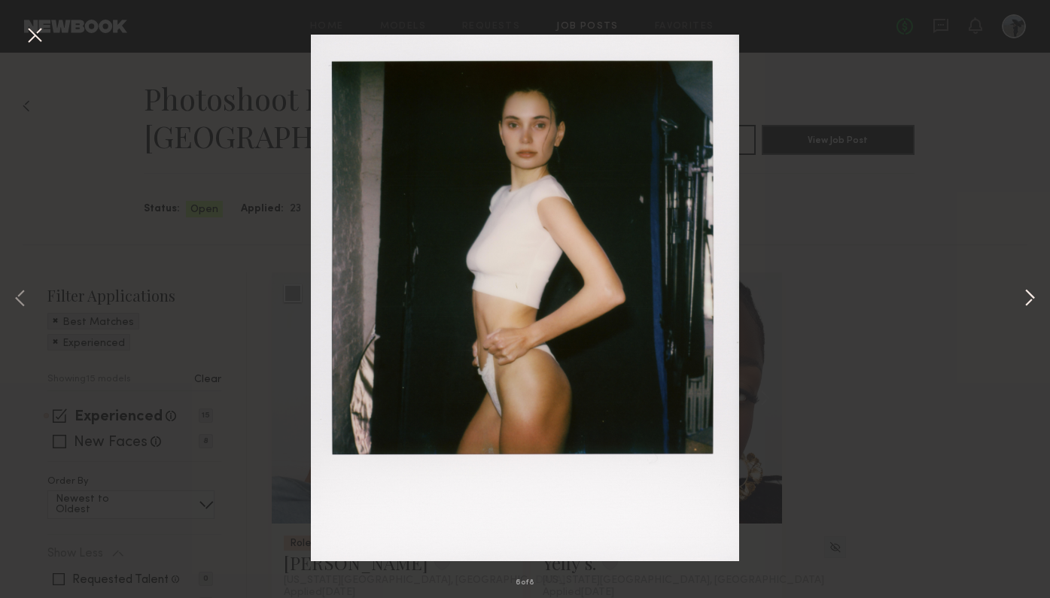
click at [1028, 296] on button at bounding box center [1030, 299] width 18 height 479
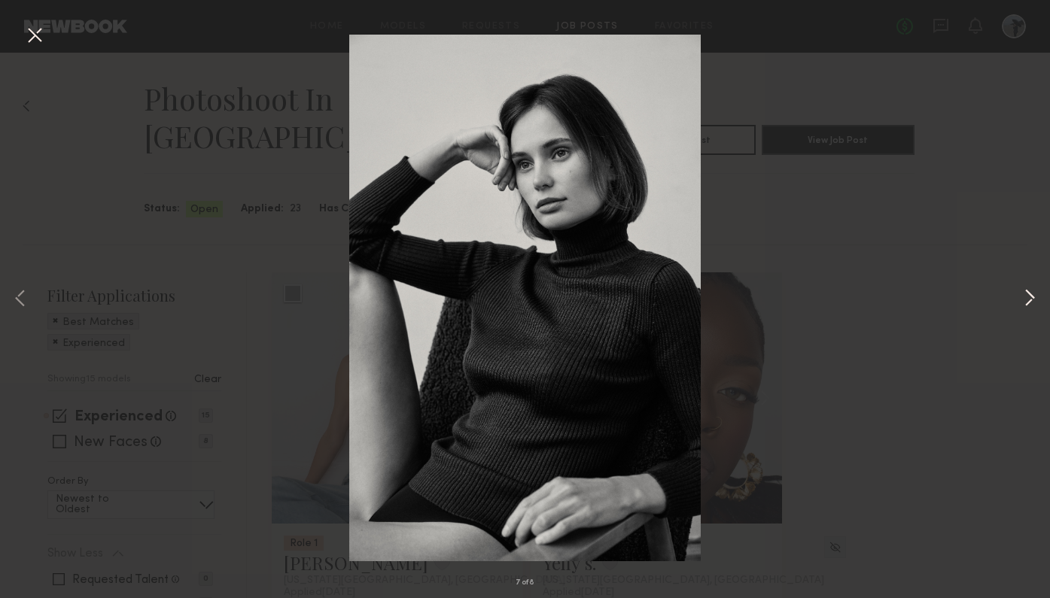
click at [1028, 296] on button at bounding box center [1030, 299] width 18 height 479
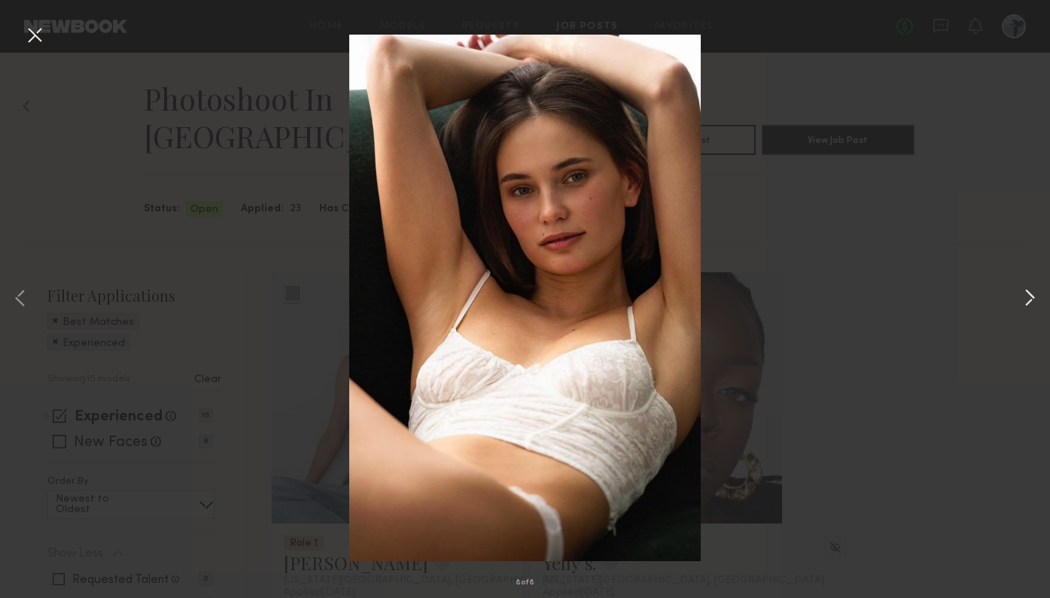
click at [1028, 296] on button at bounding box center [1030, 299] width 18 height 479
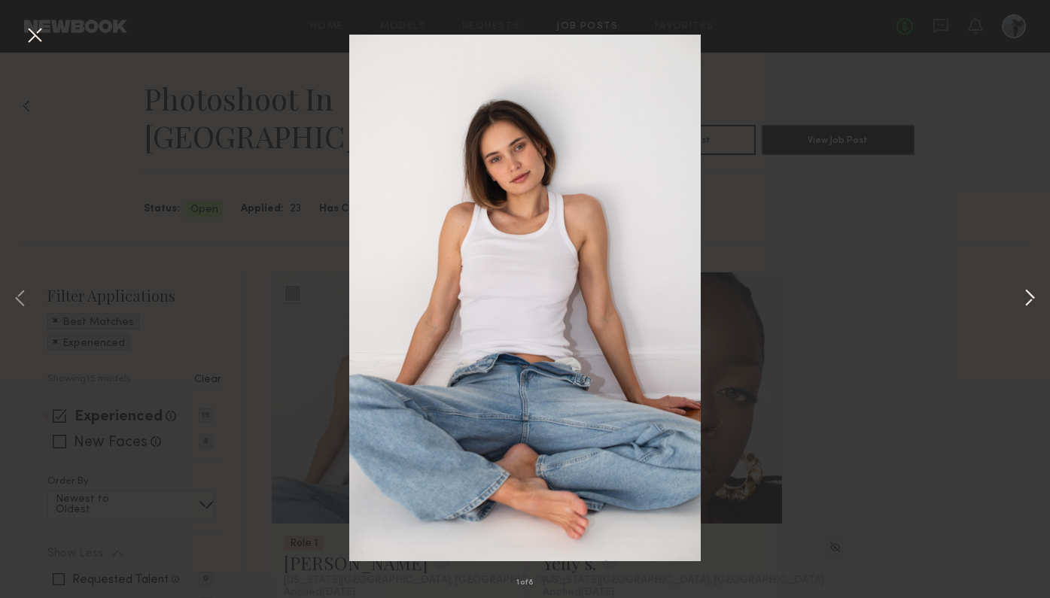
click at [1028, 296] on button at bounding box center [1030, 299] width 18 height 479
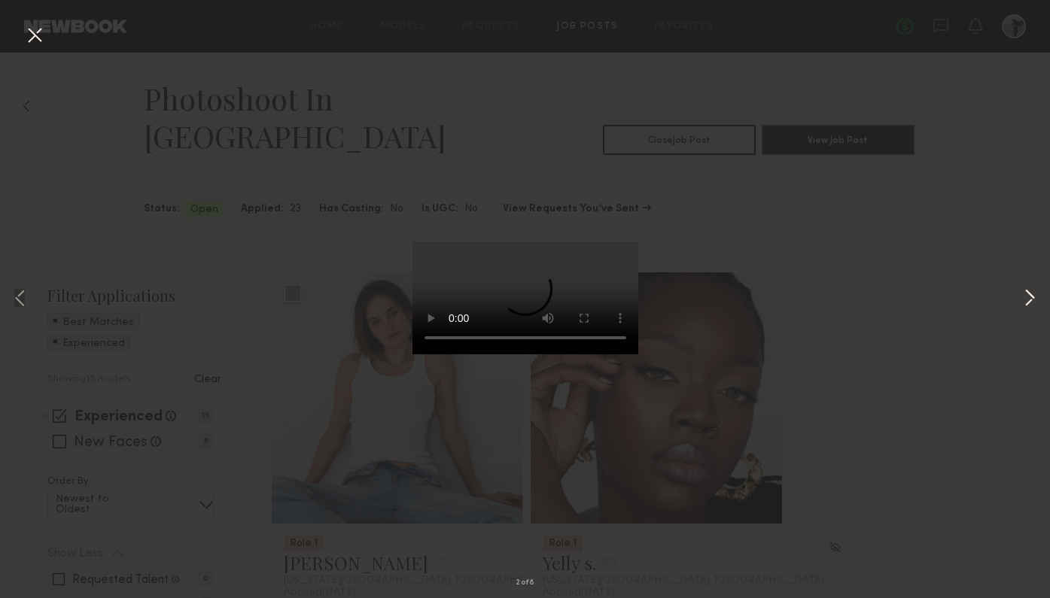
click at [1028, 296] on button at bounding box center [1030, 299] width 18 height 479
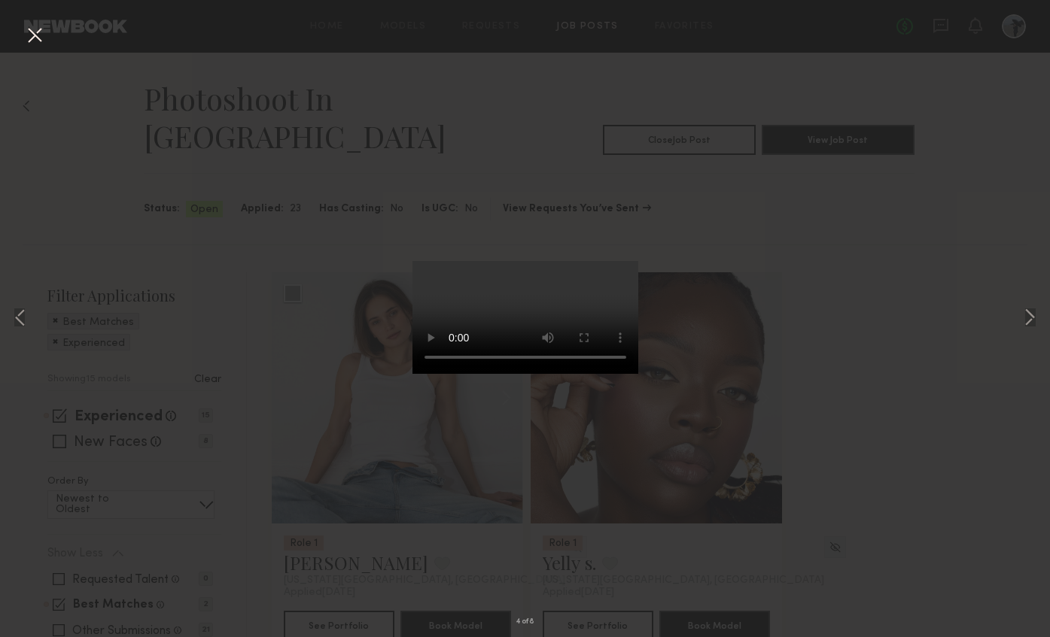
click at [34, 36] on button at bounding box center [35, 36] width 24 height 27
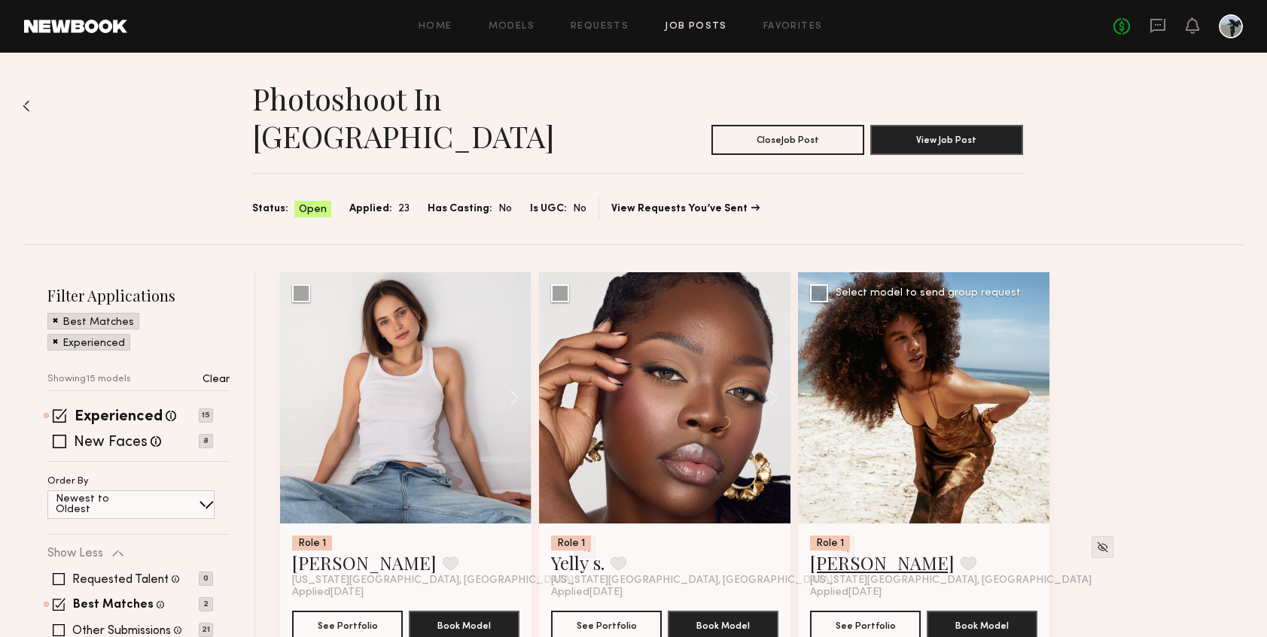
click at [842, 551] on link "[PERSON_NAME]" at bounding box center [882, 563] width 145 height 24
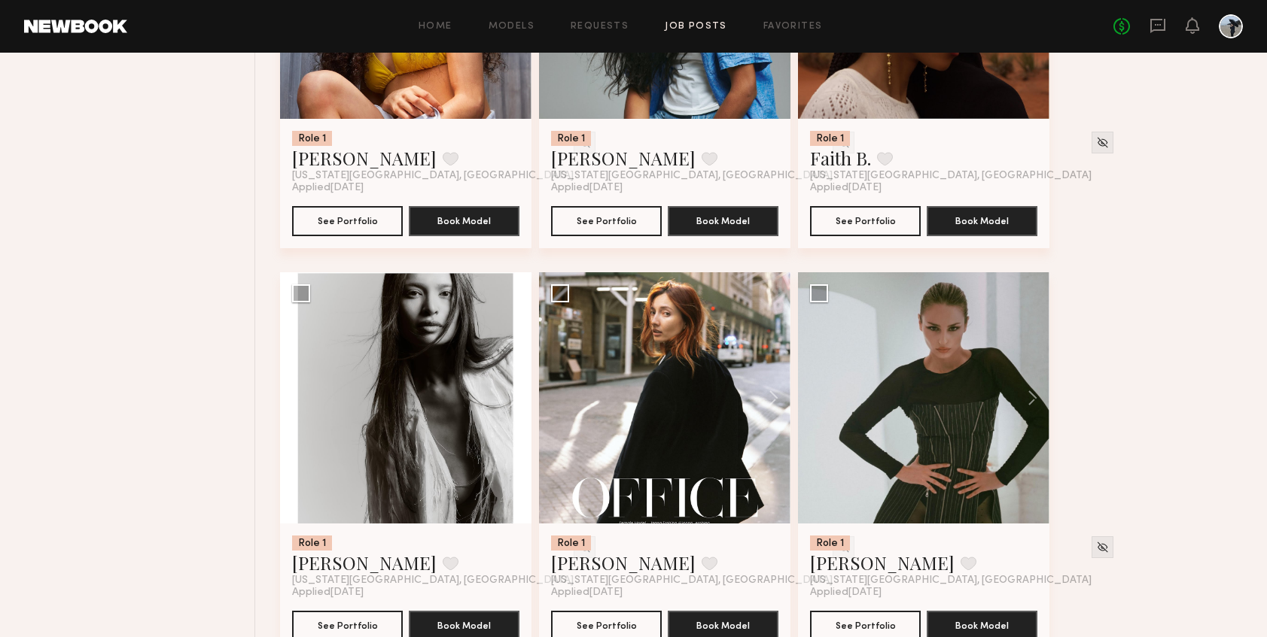
scroll to position [893, 0]
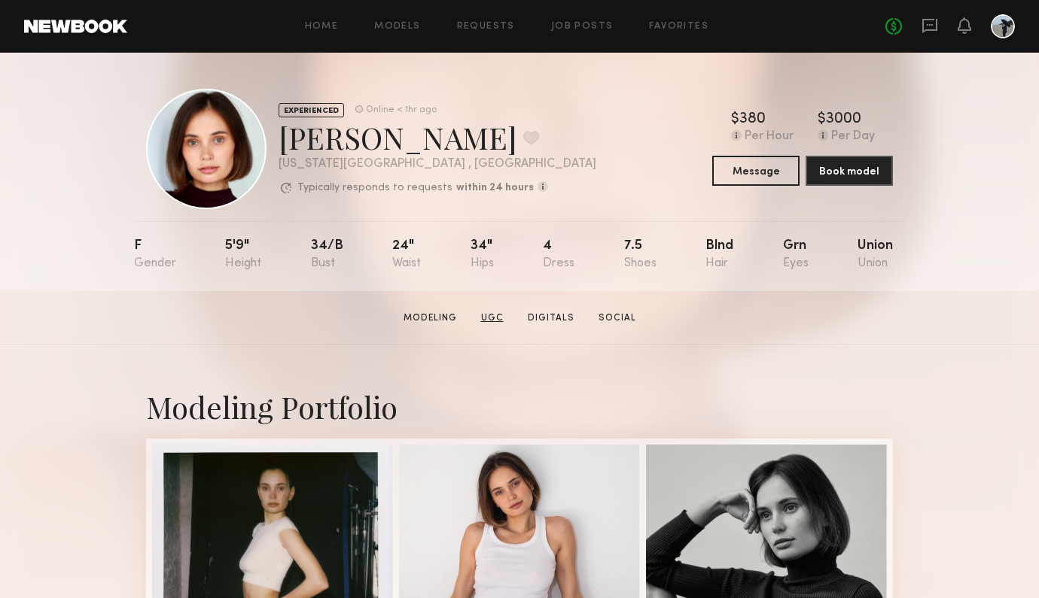
click at [495, 315] on link "UGC" at bounding box center [492, 319] width 35 height 14
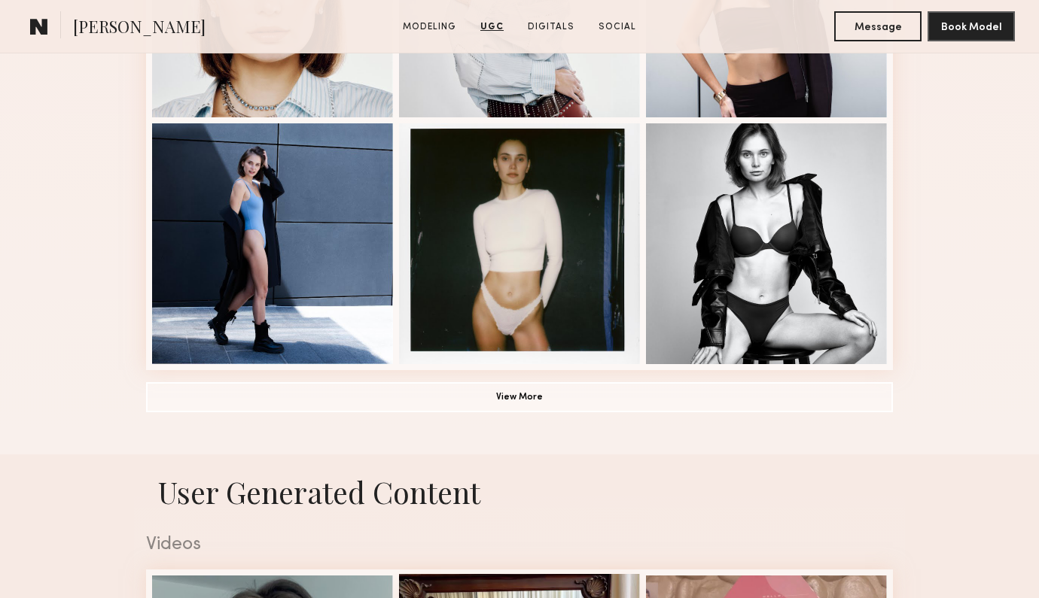
scroll to position [680, 0]
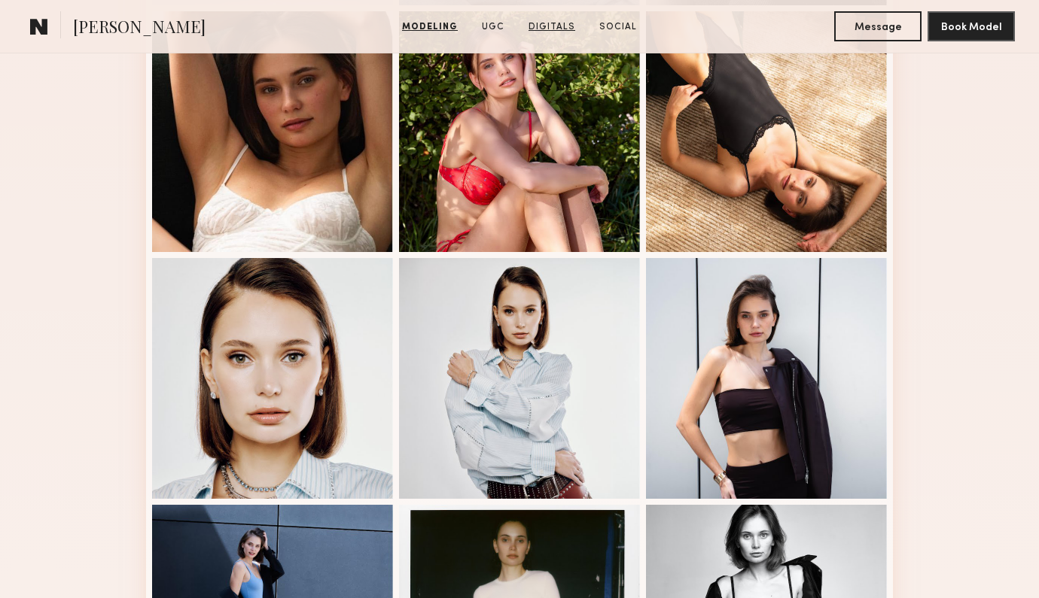
click at [544, 29] on link "Digitals" at bounding box center [551, 27] width 59 height 14
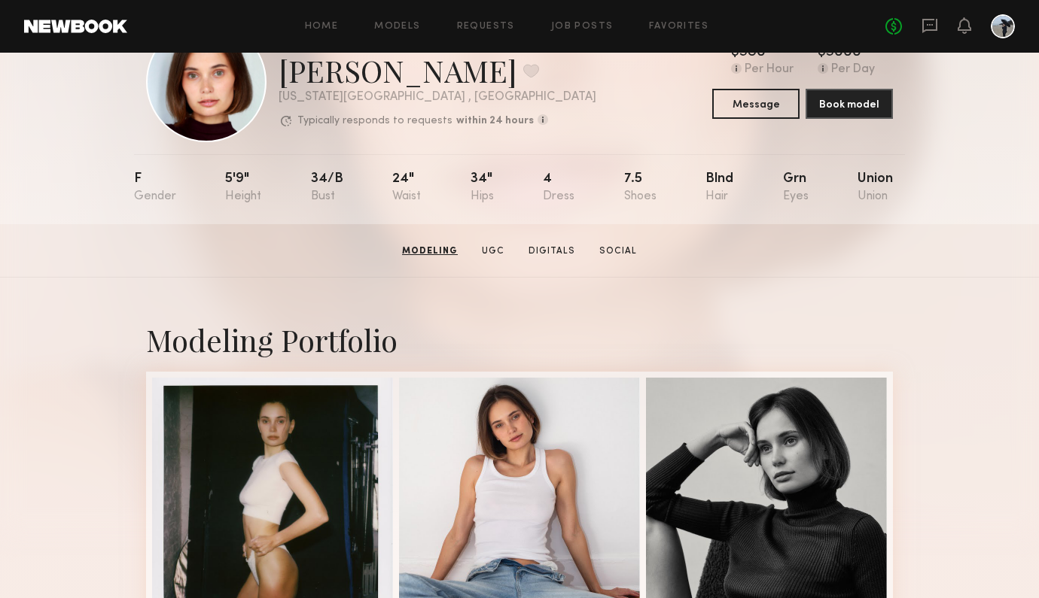
scroll to position [0, 0]
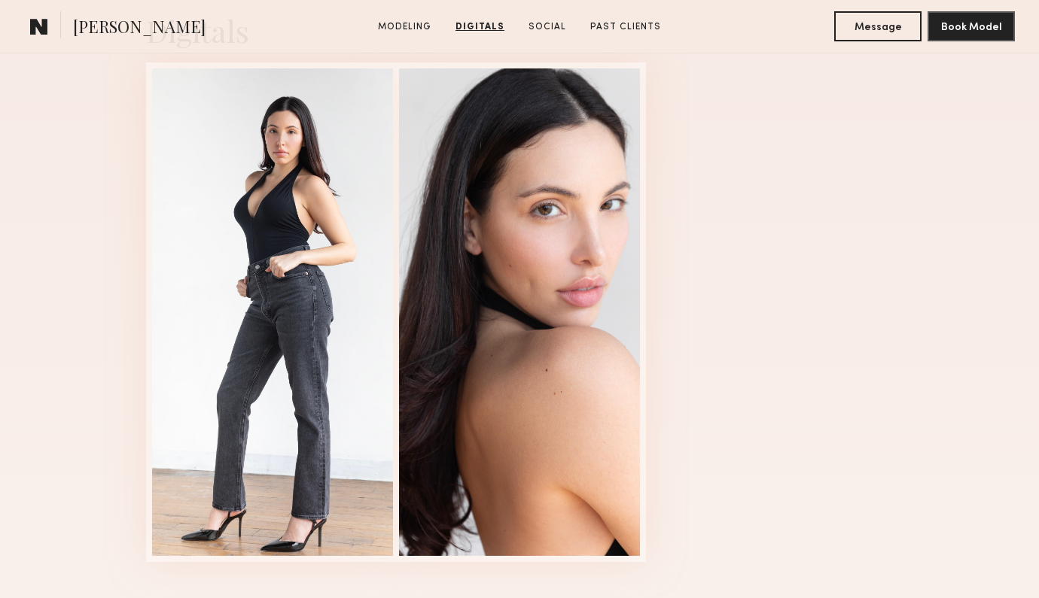
scroll to position [1551, 0]
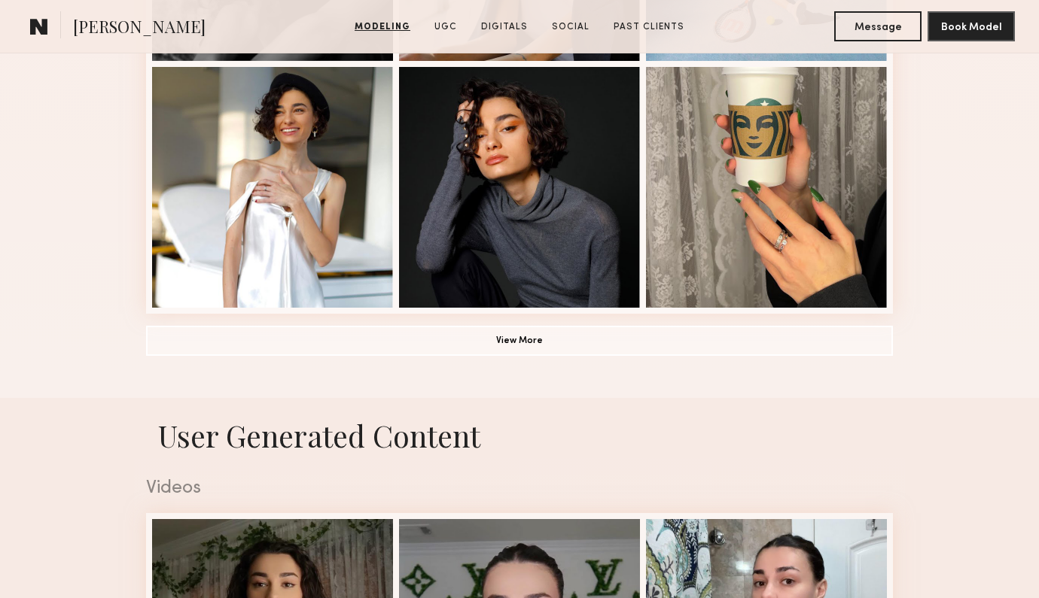
scroll to position [1188, 0]
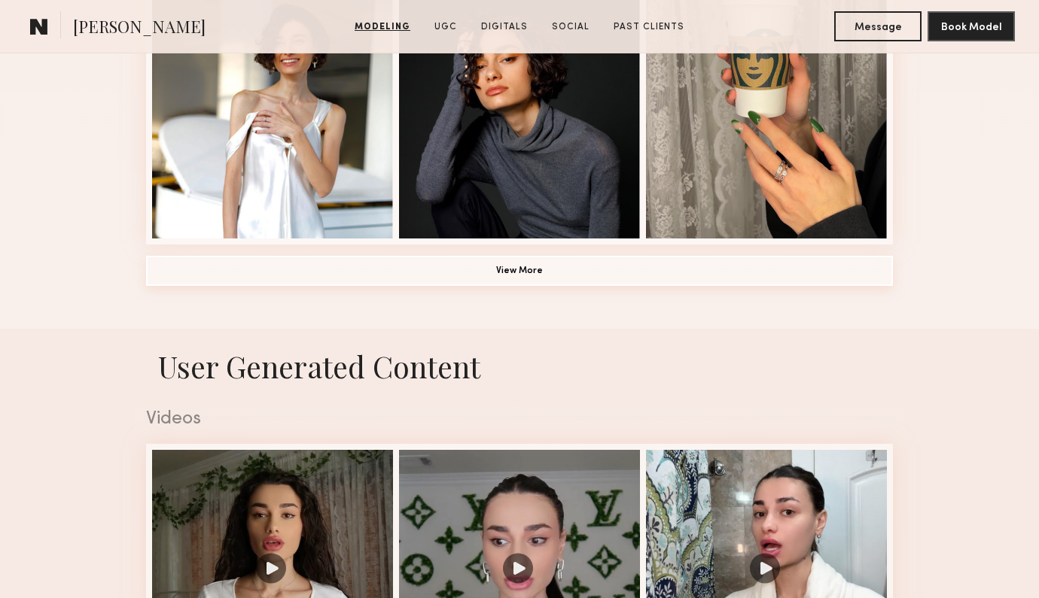
click at [540, 270] on button "View More" at bounding box center [519, 271] width 747 height 30
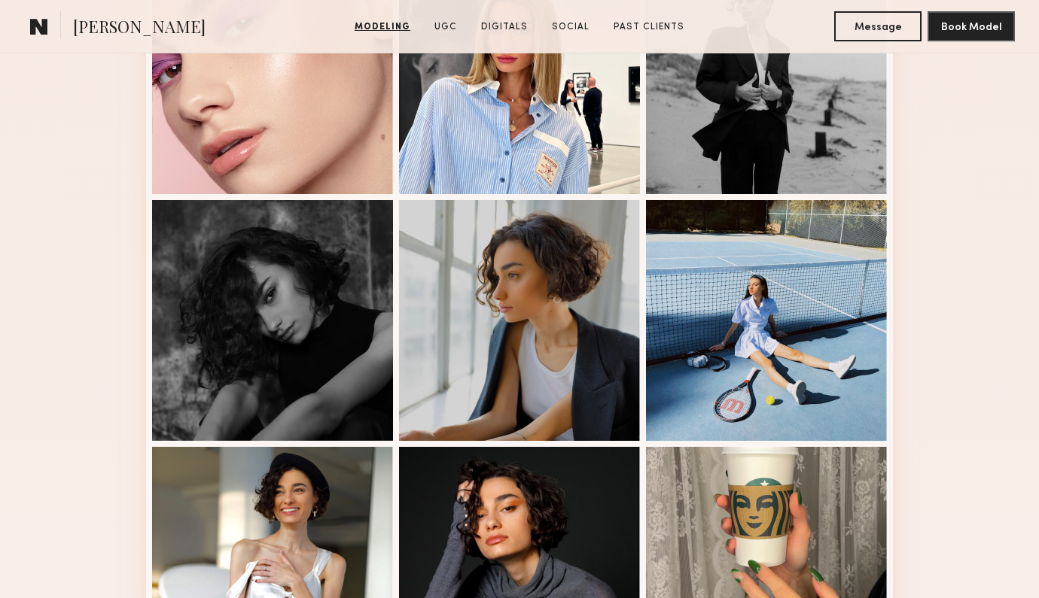
scroll to position [1258, 0]
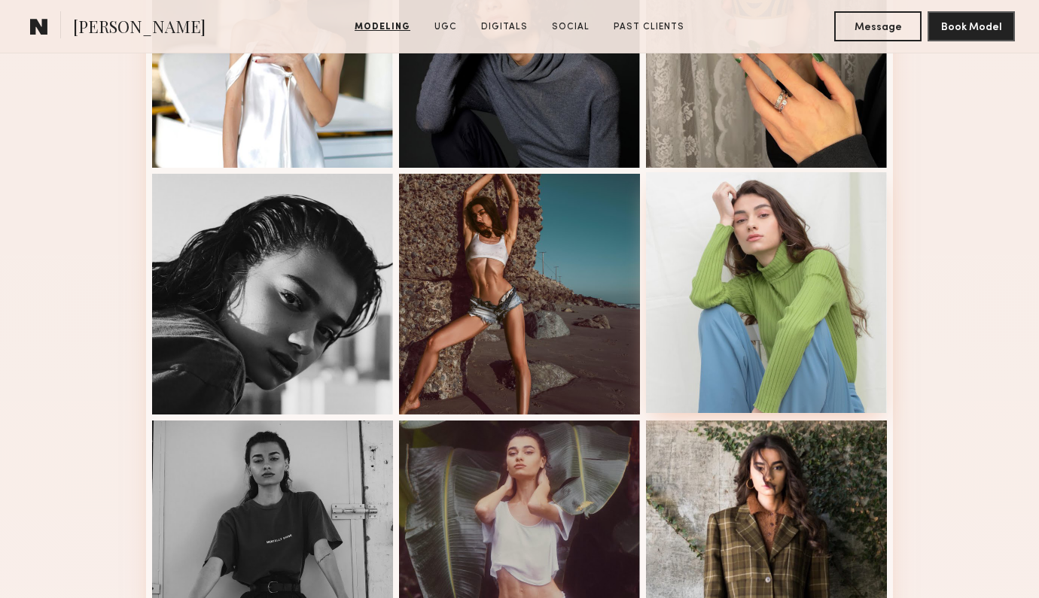
click at [752, 291] on div at bounding box center [766, 292] width 241 height 241
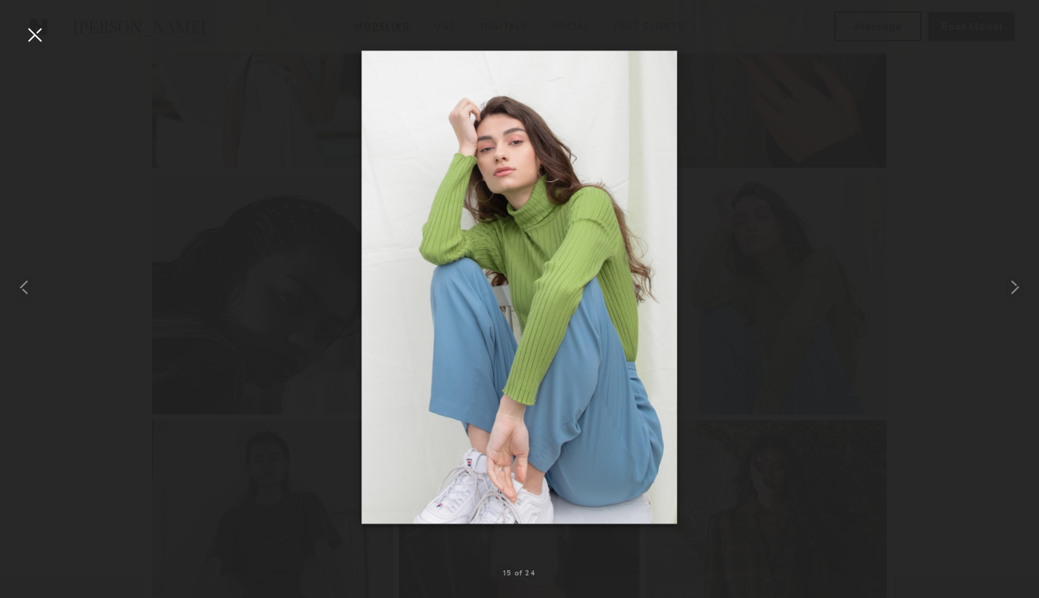
click at [37, 36] on div at bounding box center [35, 35] width 24 height 24
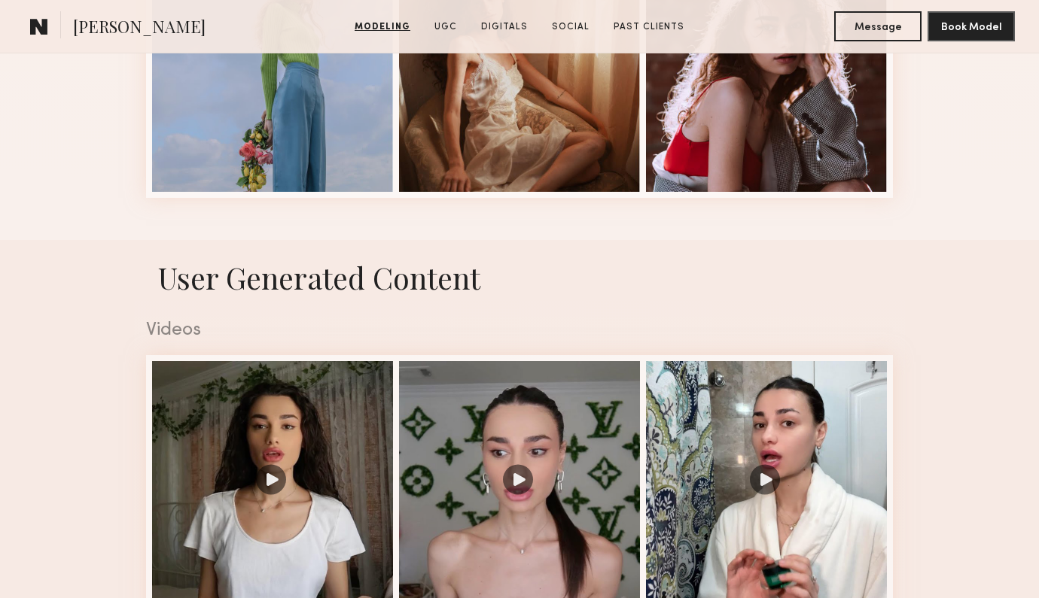
scroll to position [2506, 0]
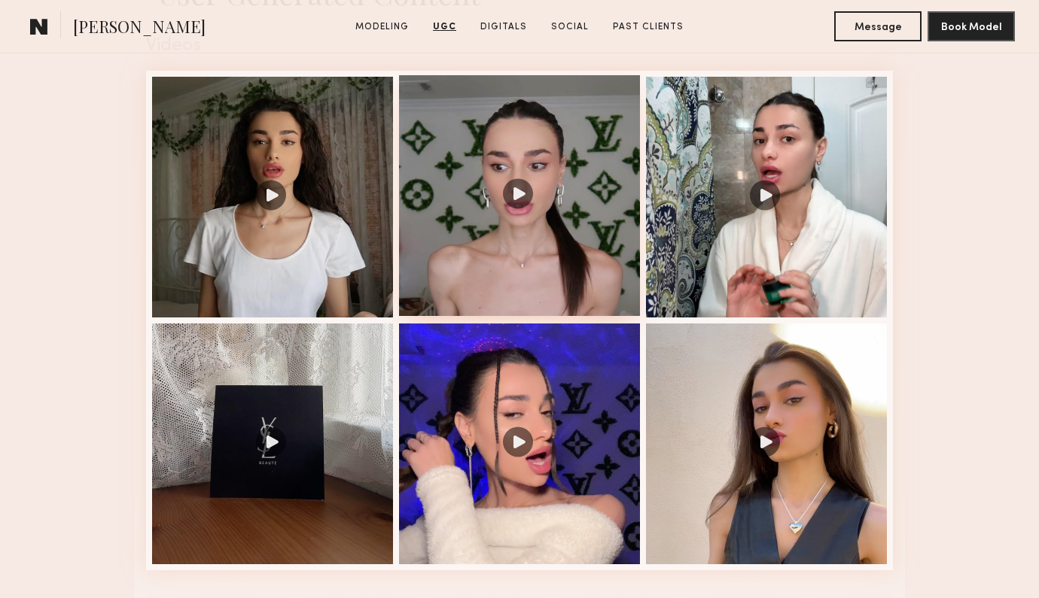
click at [522, 196] on div at bounding box center [519, 195] width 241 height 241
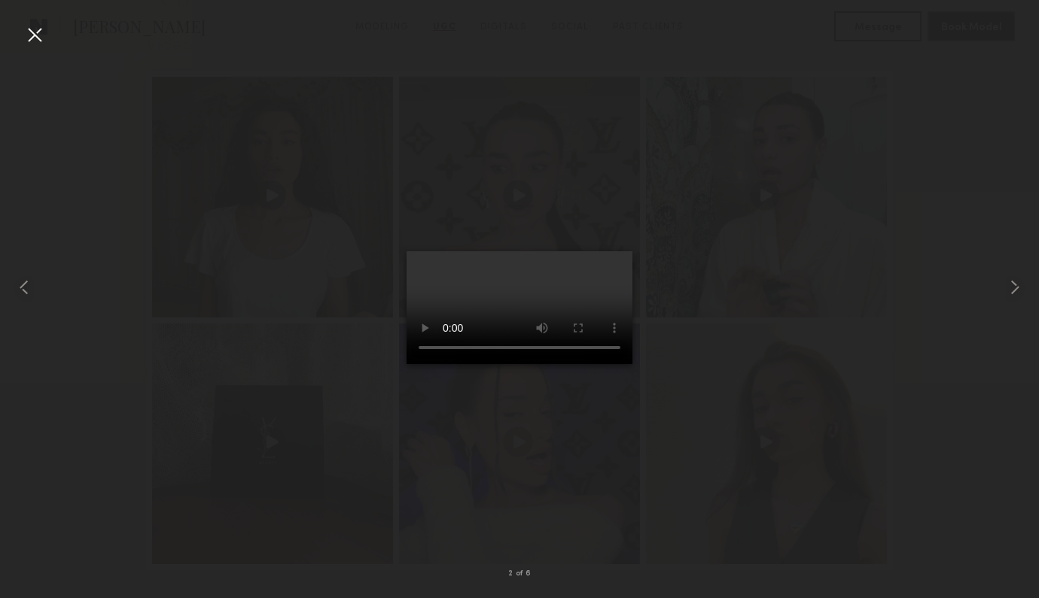
click at [41, 35] on div at bounding box center [35, 35] width 24 height 24
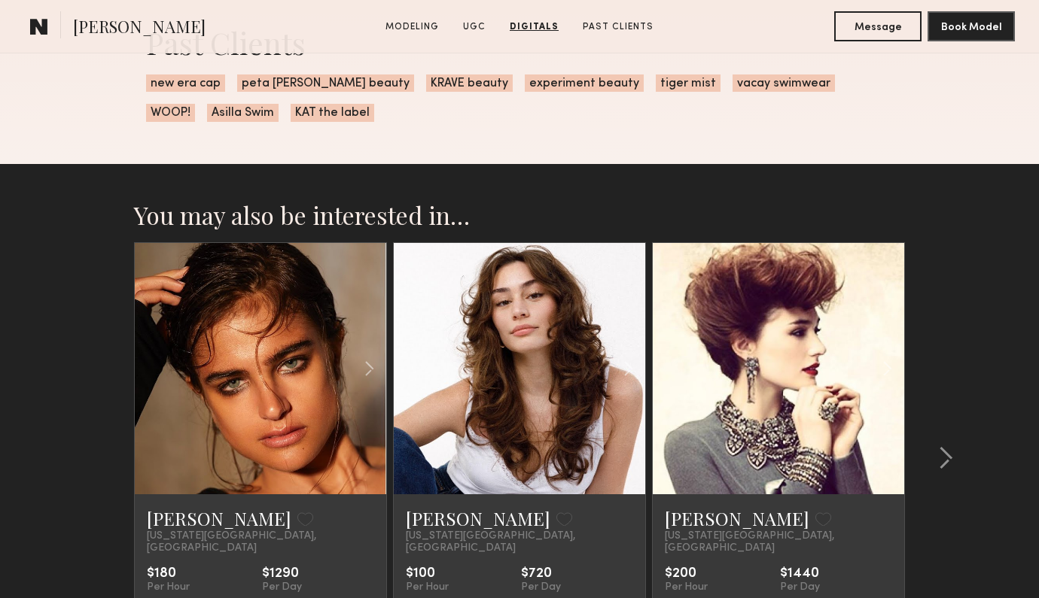
scroll to position [2476, 0]
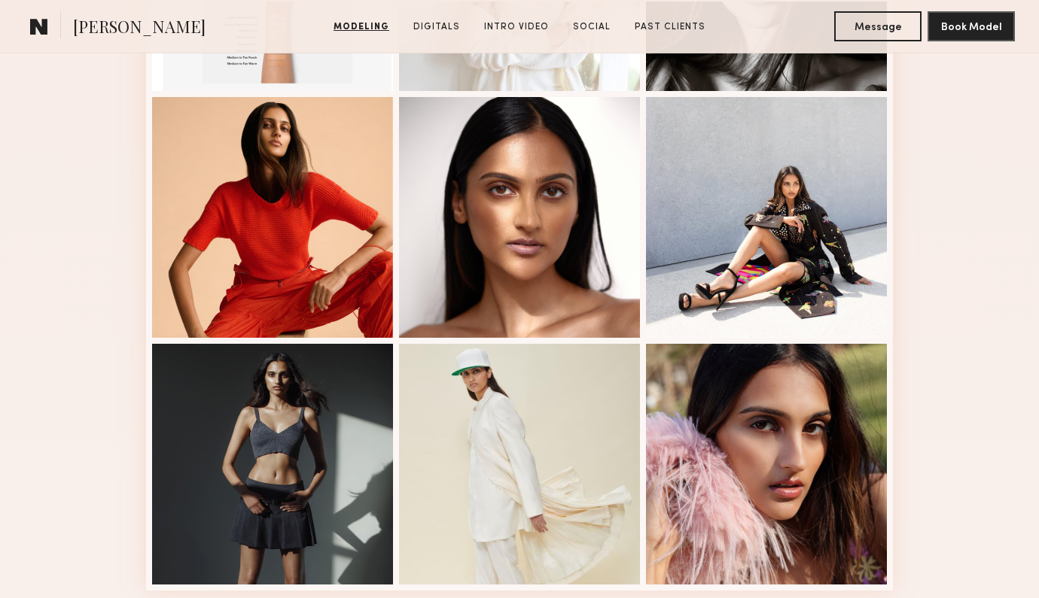
scroll to position [944, 0]
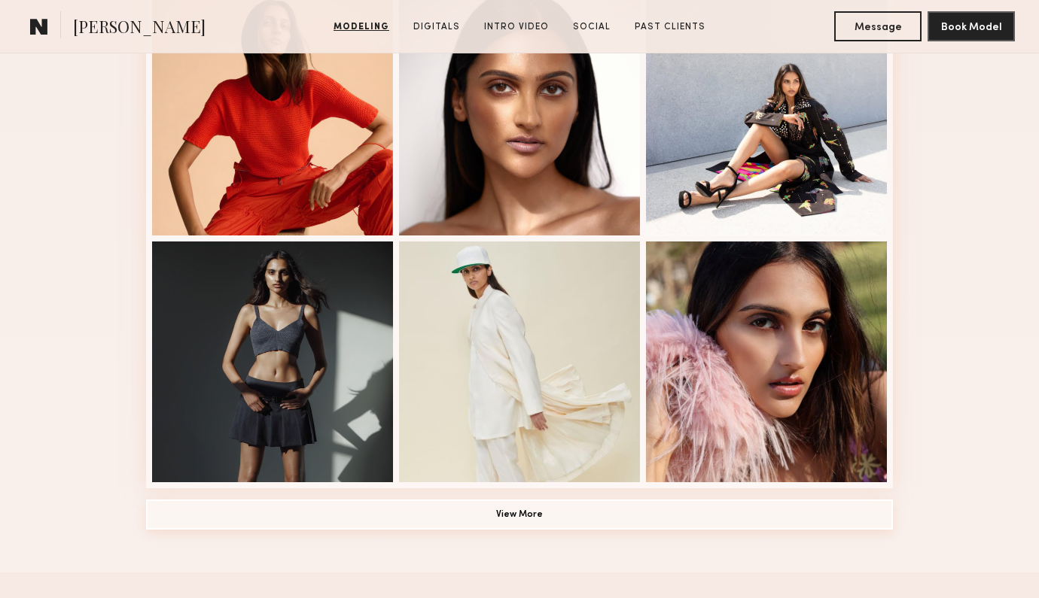
click at [519, 519] on button "View More" at bounding box center [519, 515] width 747 height 30
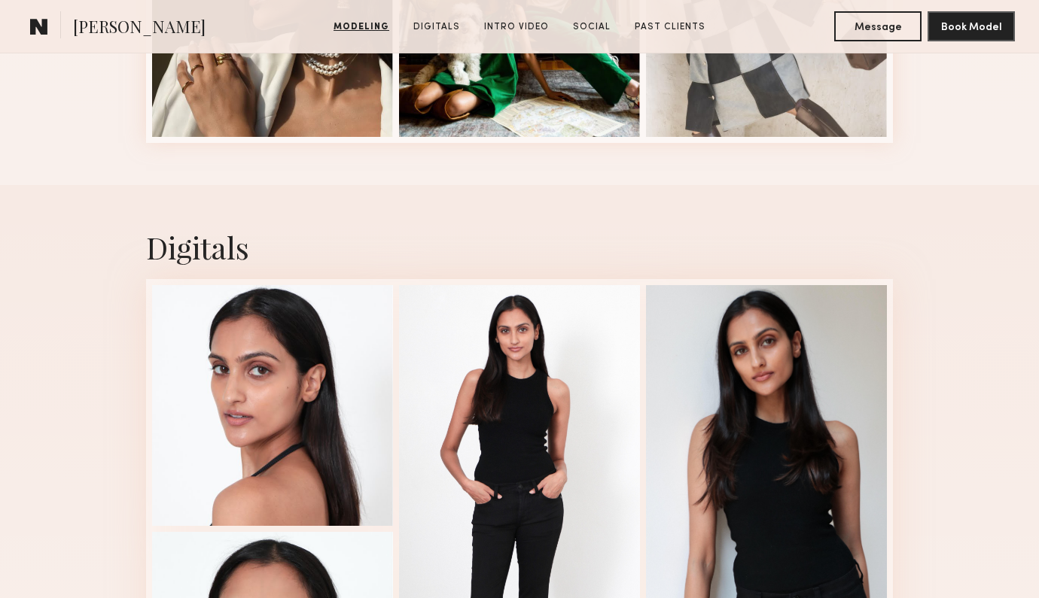
scroll to position [2335, 0]
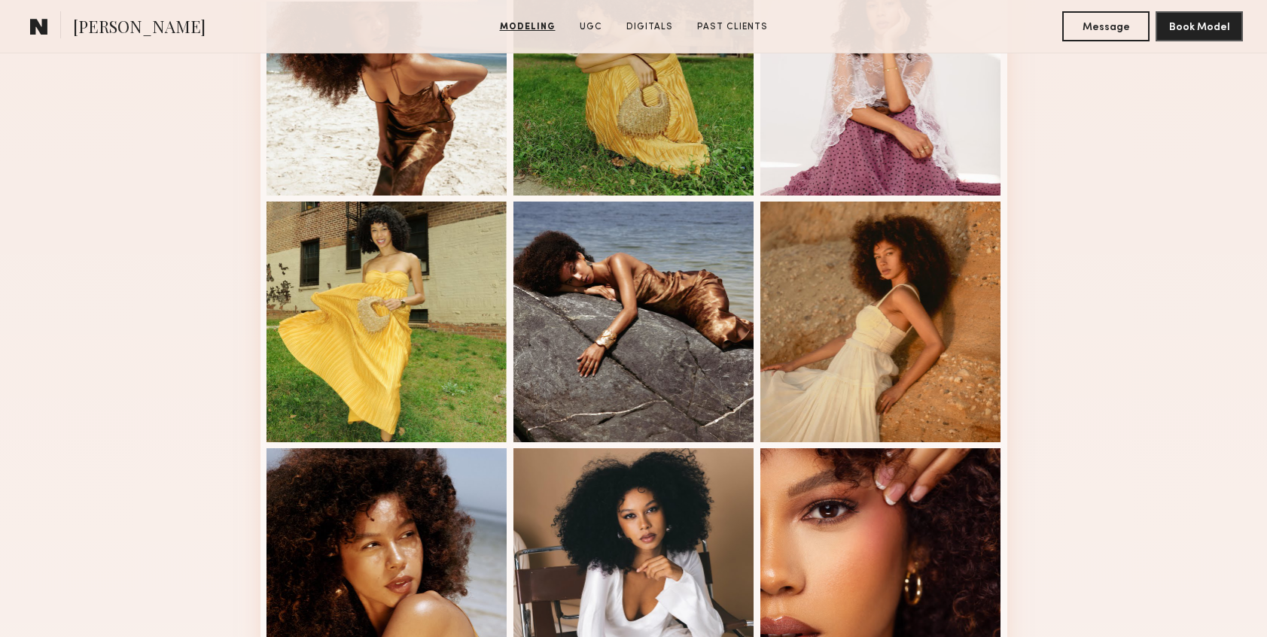
scroll to position [1016, 0]
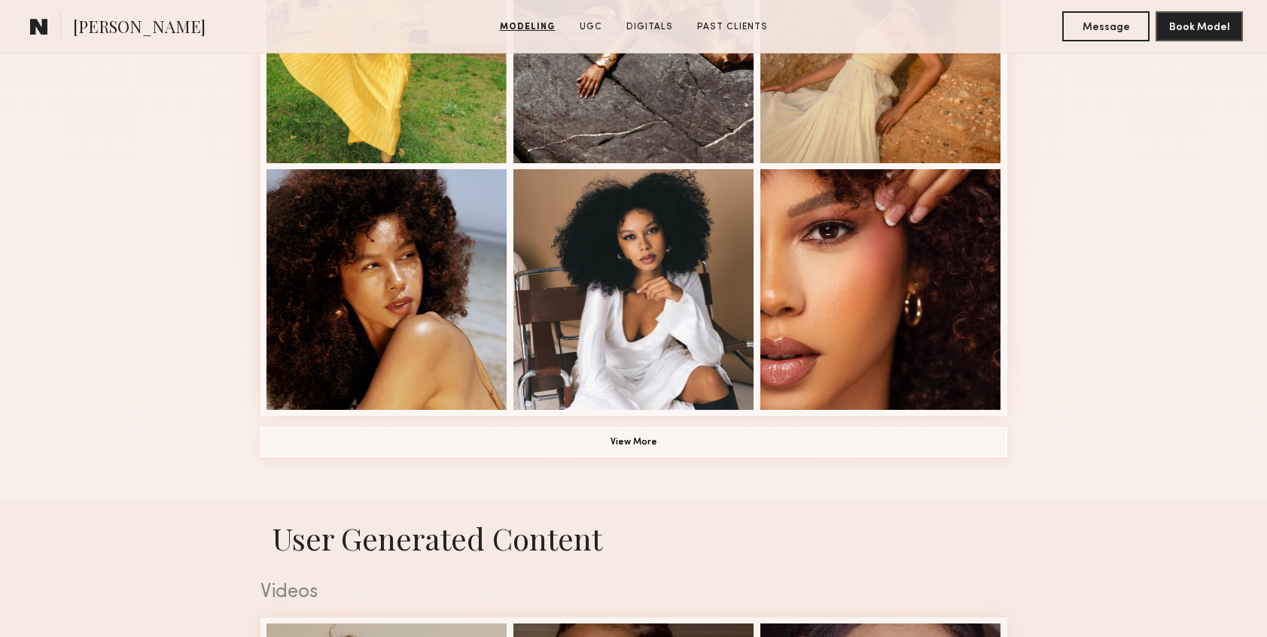
click at [647, 449] on button "View More" at bounding box center [633, 442] width 747 height 30
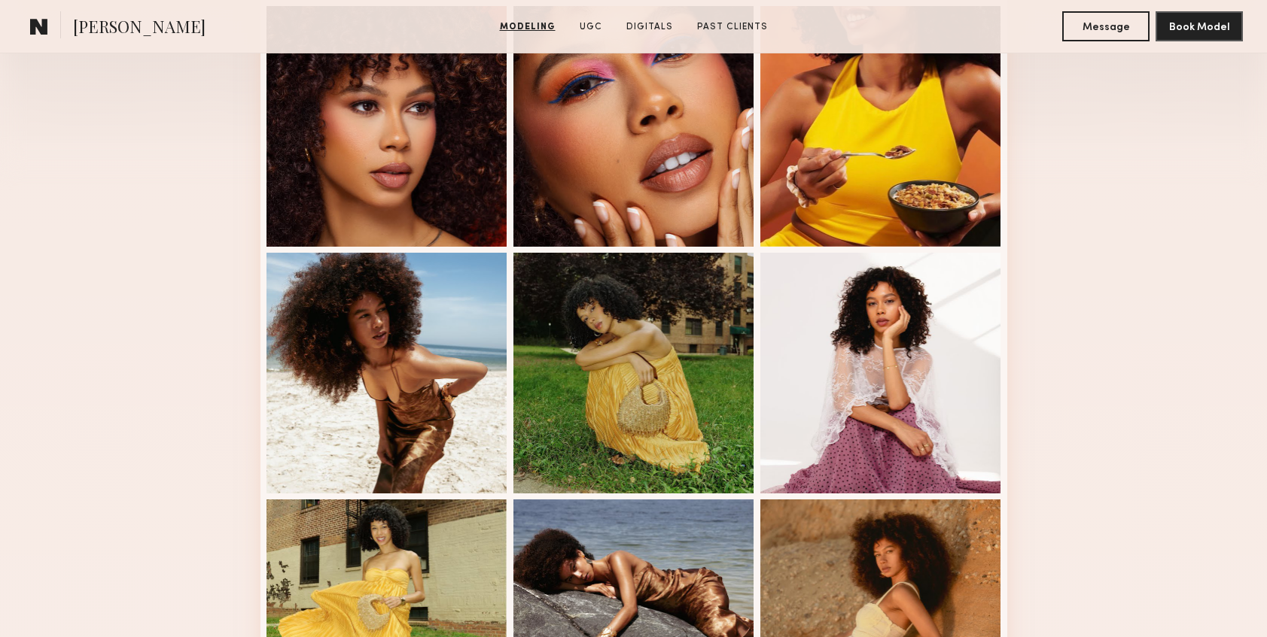
scroll to position [600, 0]
